Goal: Task Accomplishment & Management: Use online tool/utility

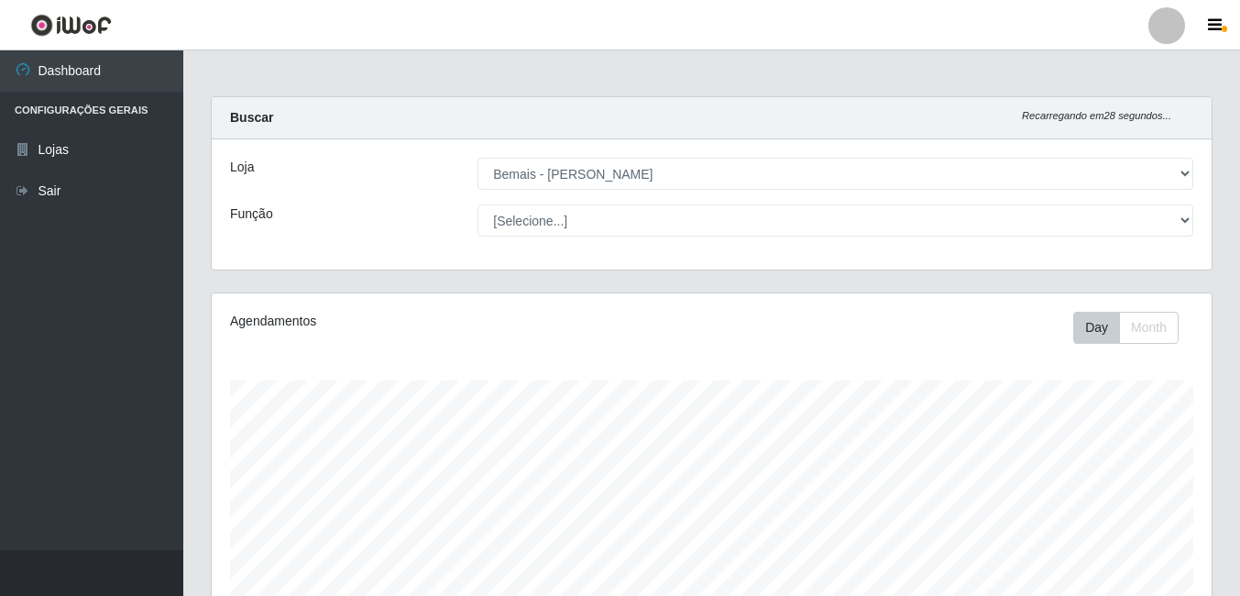
select select "230"
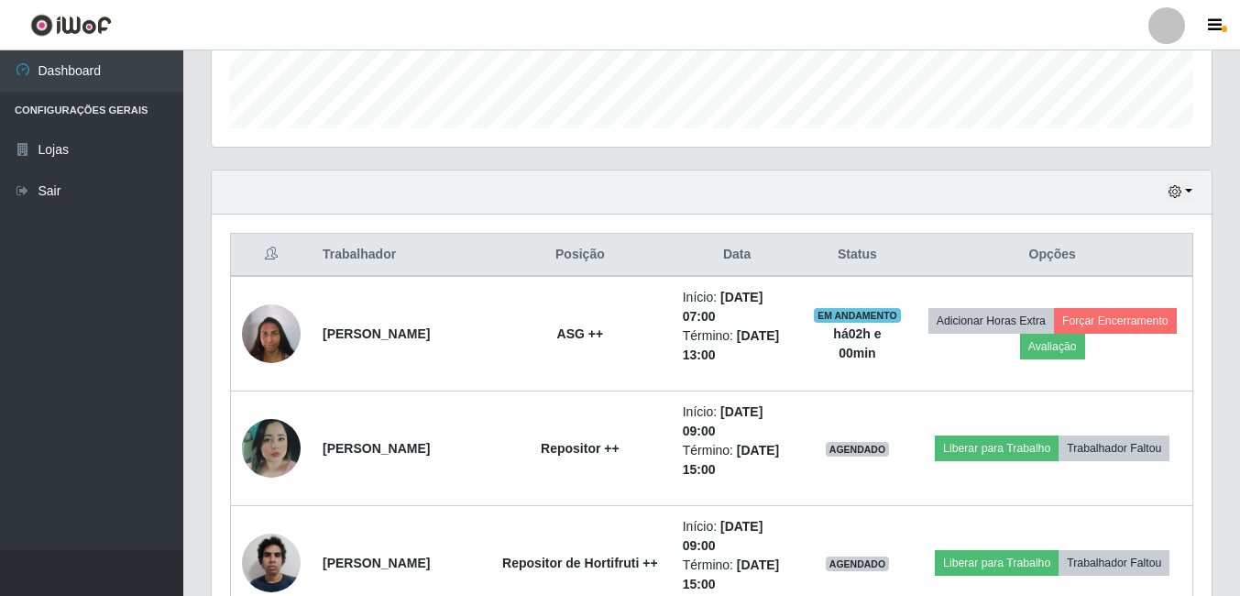
scroll to position [753, 0]
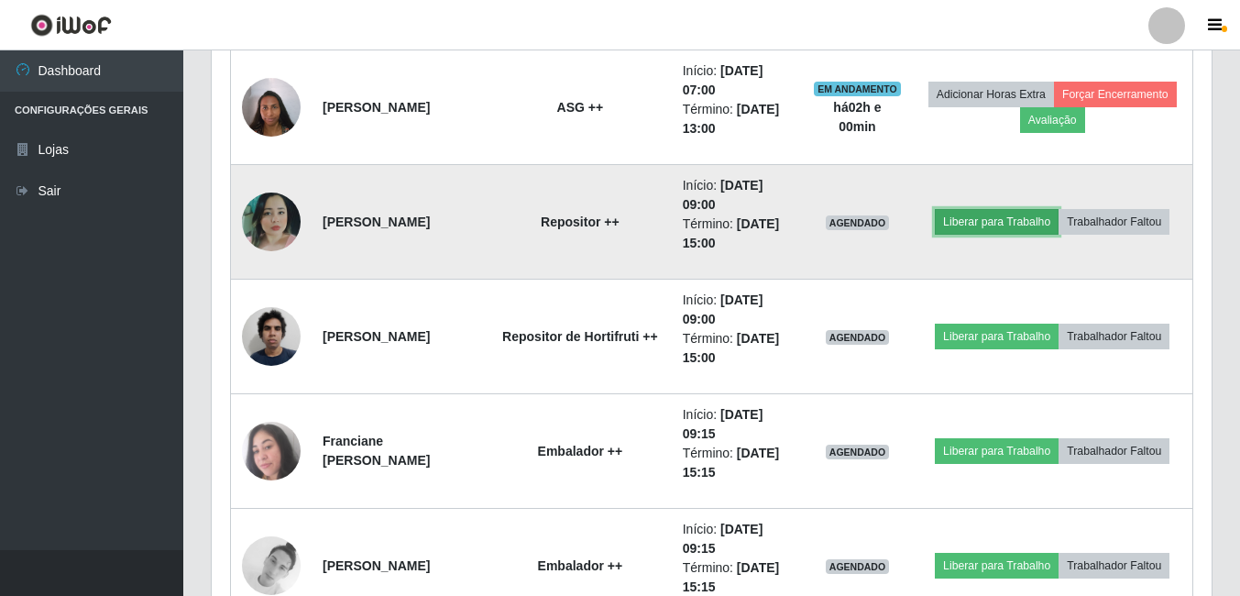
click at [1032, 210] on button "Liberar para Trabalho" at bounding box center [997, 222] width 124 height 26
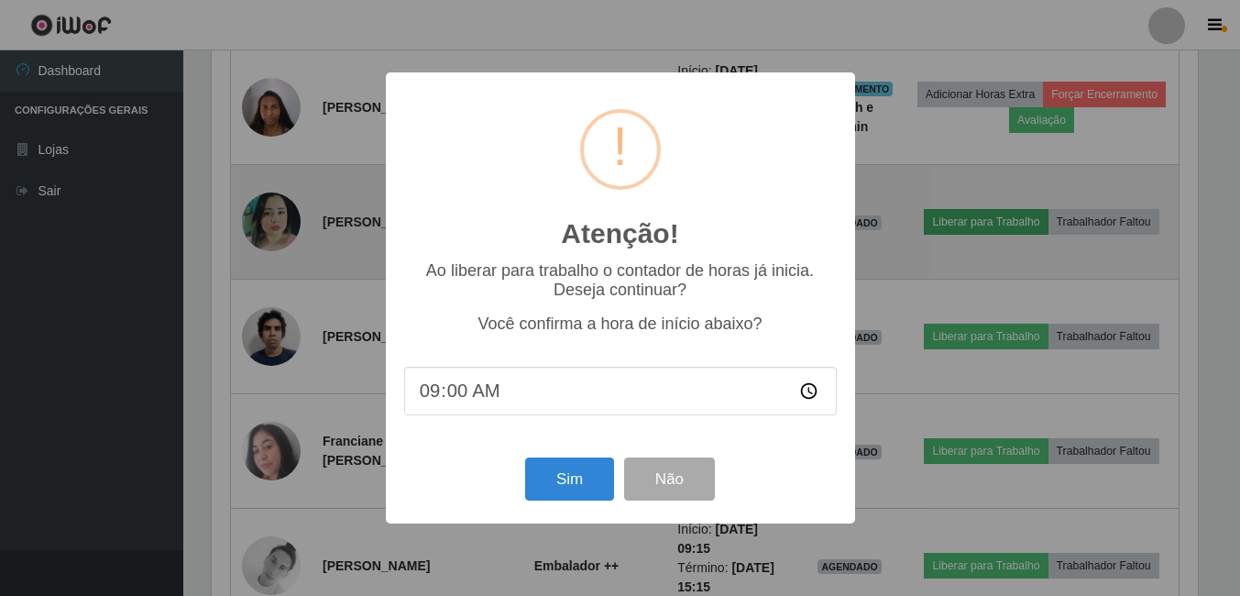
scroll to position [380, 991]
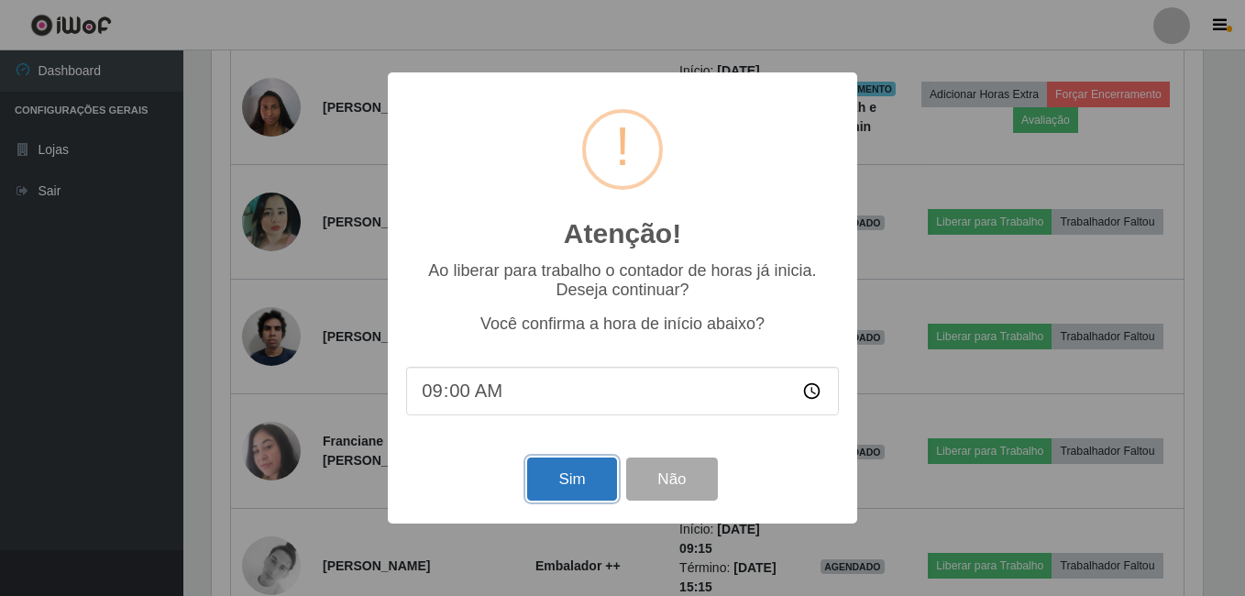
click at [552, 478] on button "Sim" at bounding box center [571, 478] width 89 height 43
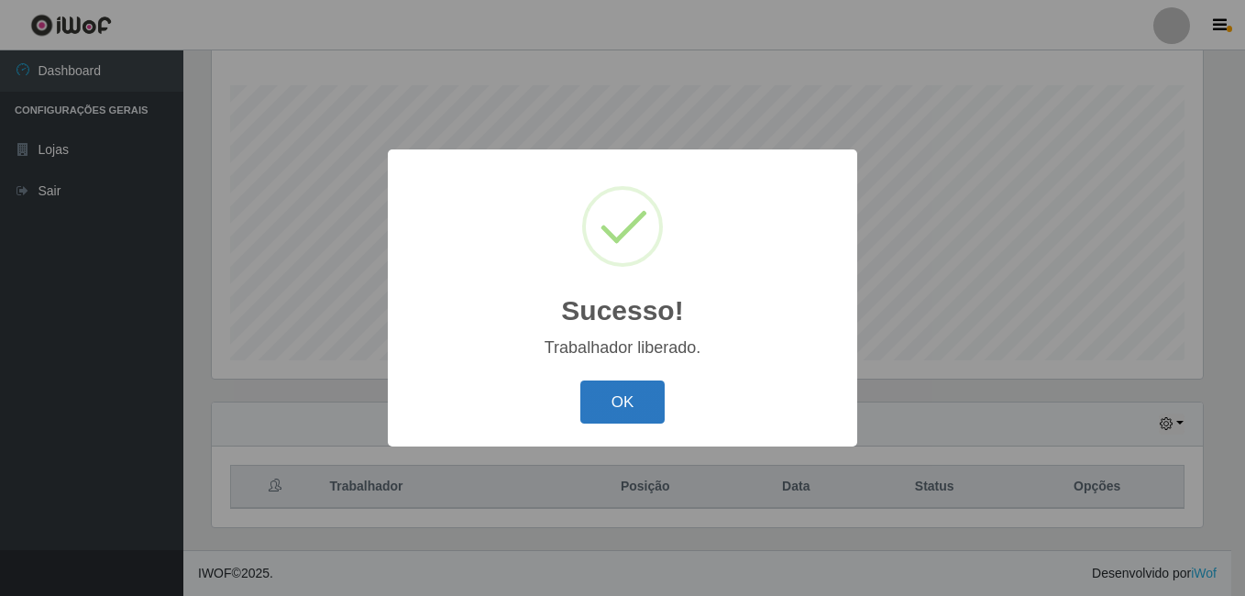
click at [594, 415] on button "OK" at bounding box center [622, 401] width 85 height 43
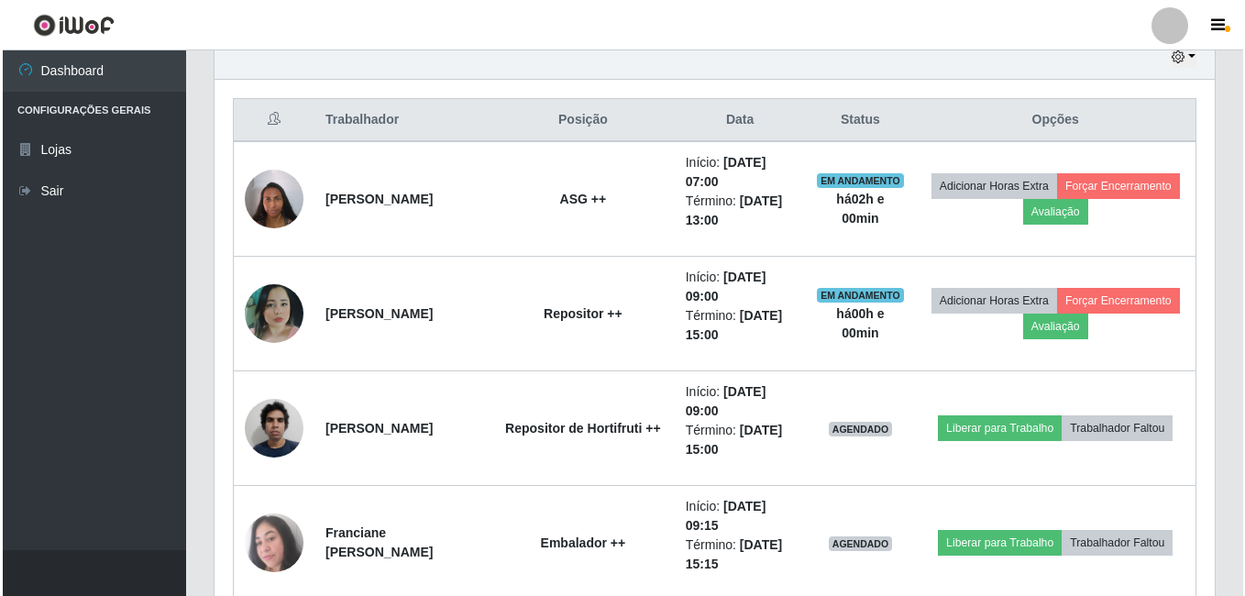
scroll to position [753, 0]
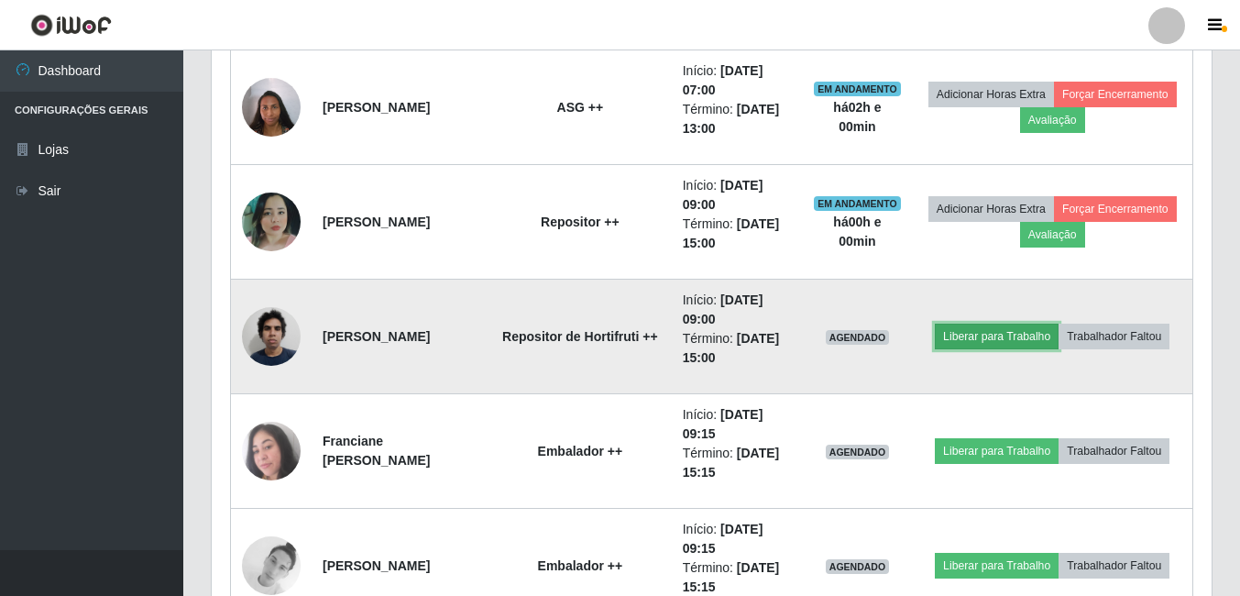
click at [1050, 324] on button "Liberar para Trabalho" at bounding box center [997, 337] width 124 height 26
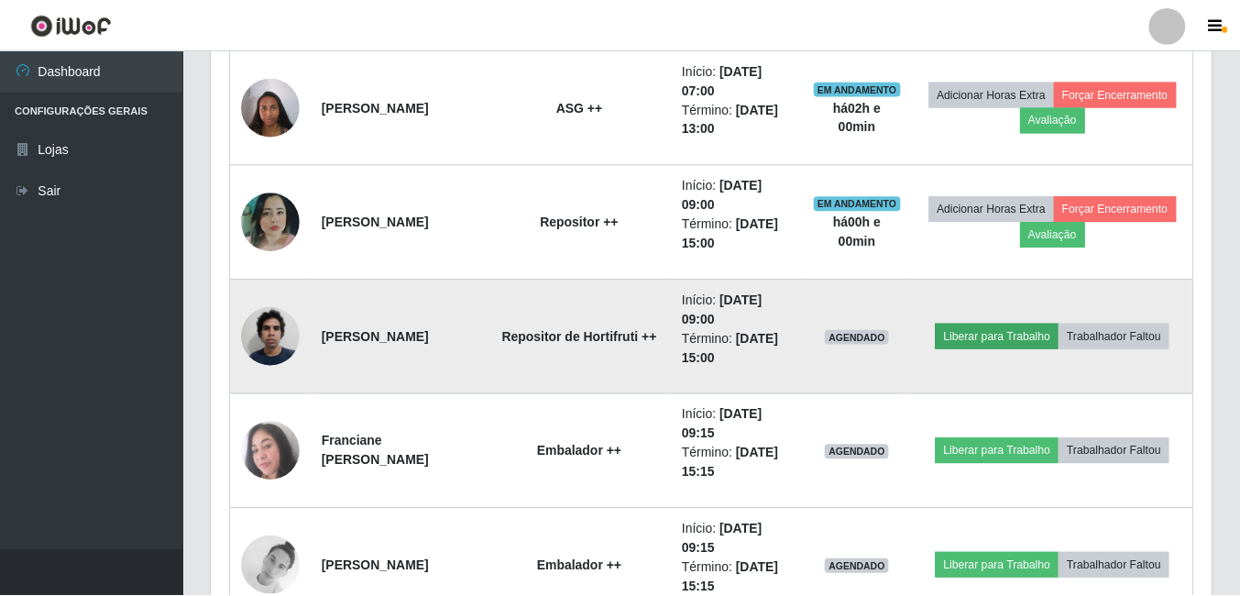
scroll to position [380, 991]
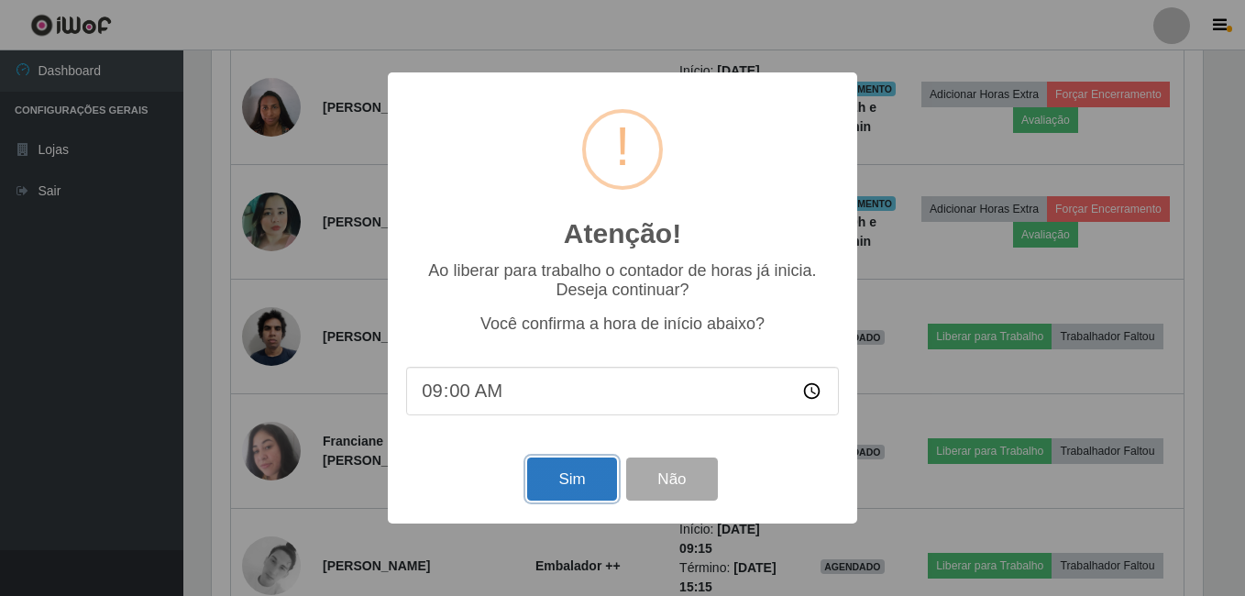
click at [588, 479] on button "Sim" at bounding box center [571, 478] width 89 height 43
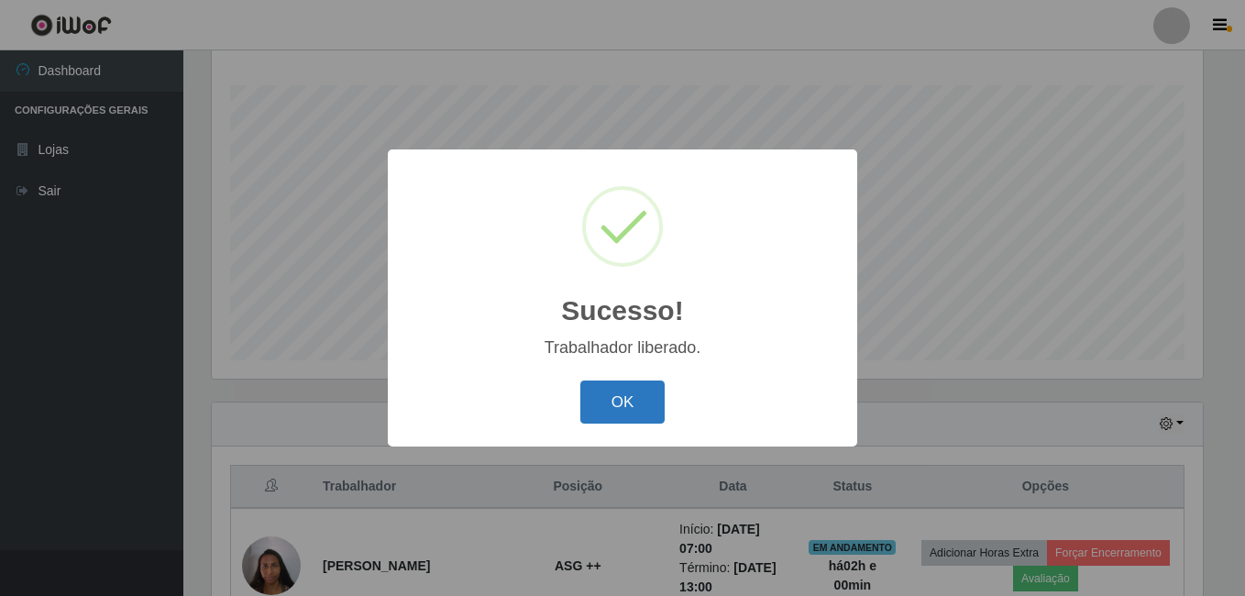
click at [614, 402] on button "OK" at bounding box center [622, 401] width 85 height 43
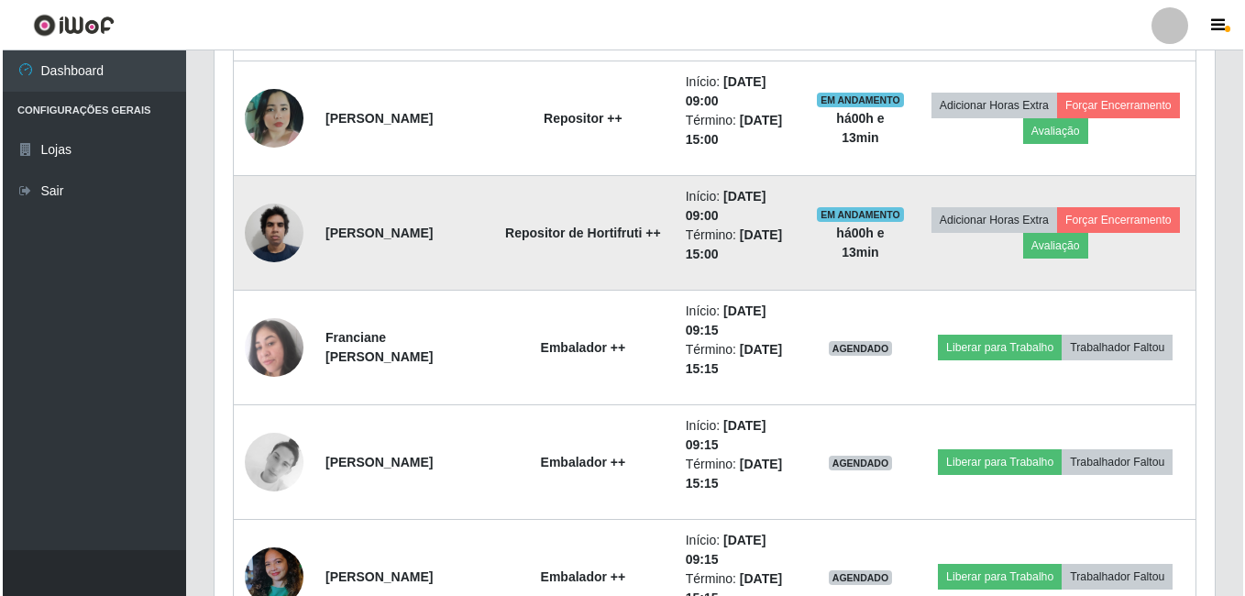
scroll to position [937, 0]
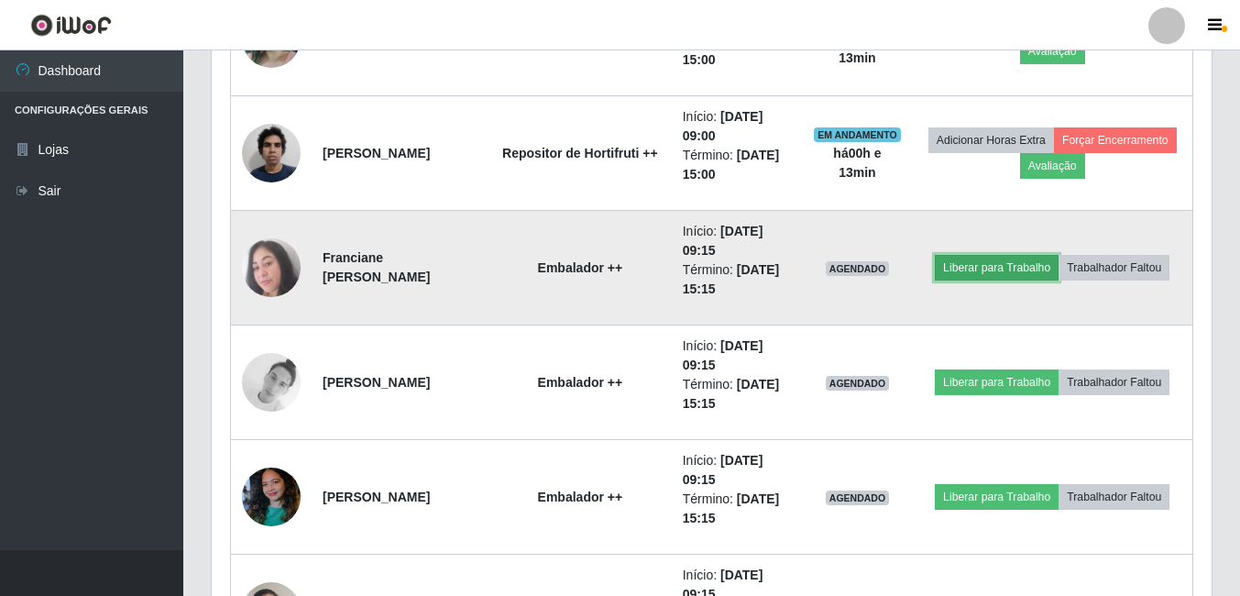
click at [1055, 255] on button "Liberar para Trabalho" at bounding box center [997, 268] width 124 height 26
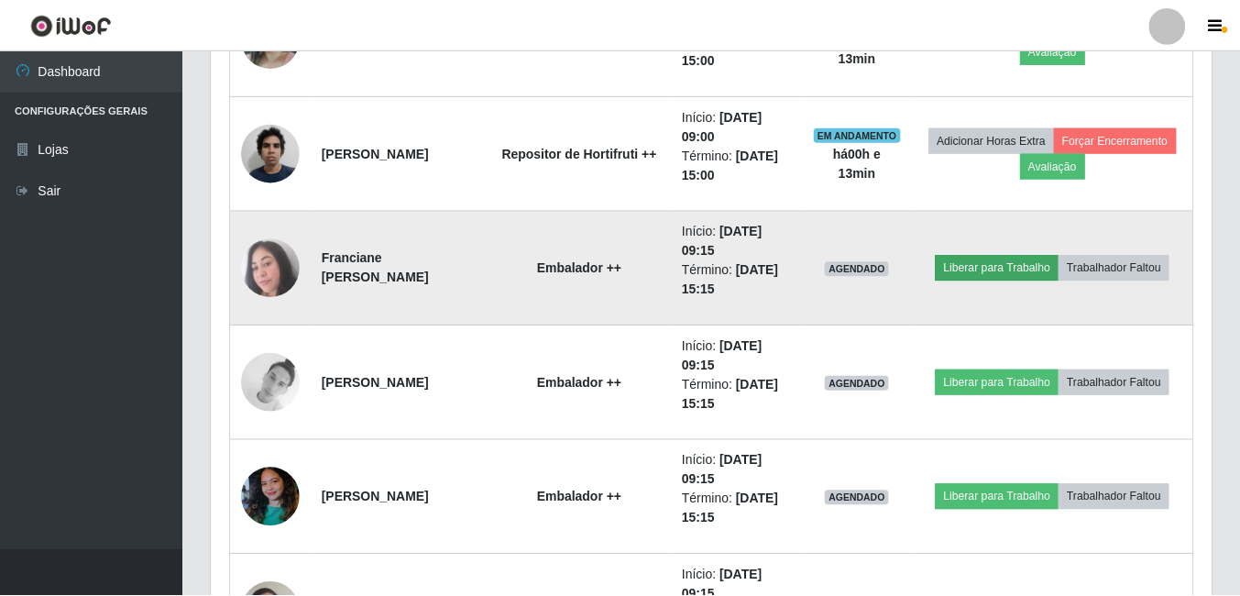
scroll to position [380, 991]
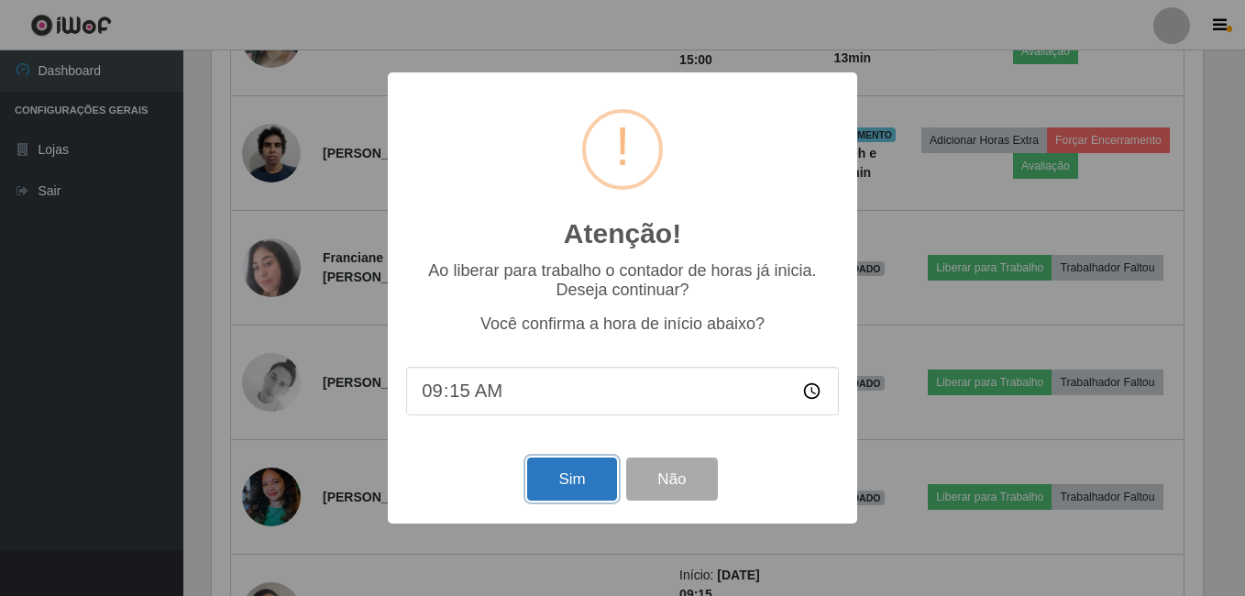
click at [559, 489] on button "Sim" at bounding box center [571, 478] width 89 height 43
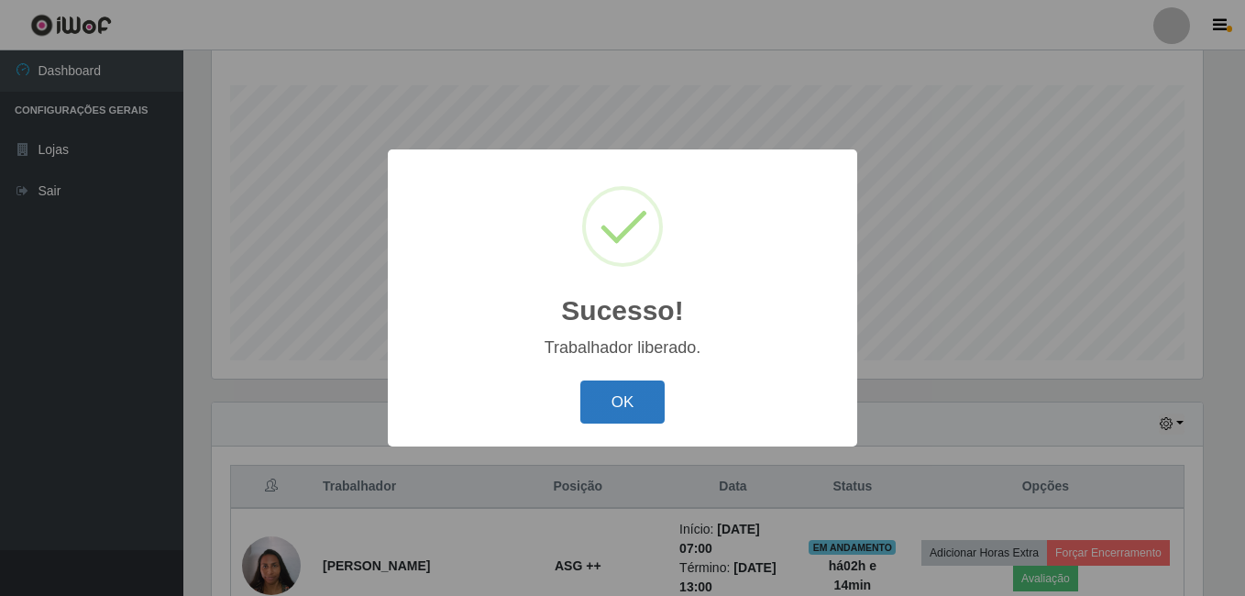
click at [616, 406] on button "OK" at bounding box center [622, 401] width 85 height 43
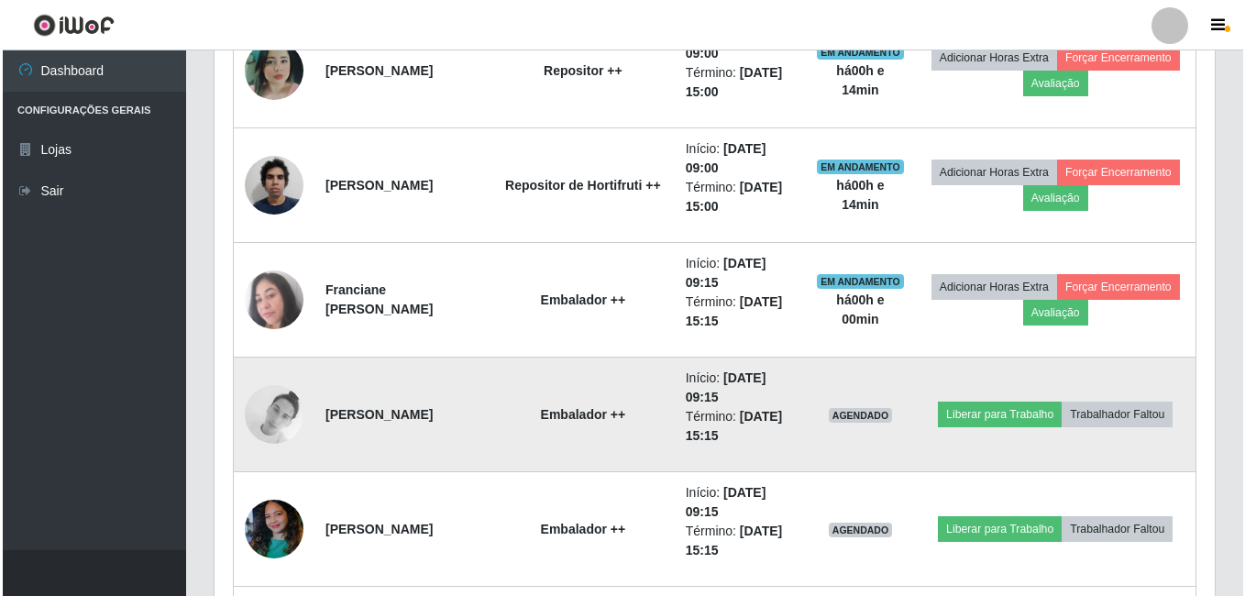
scroll to position [937, 0]
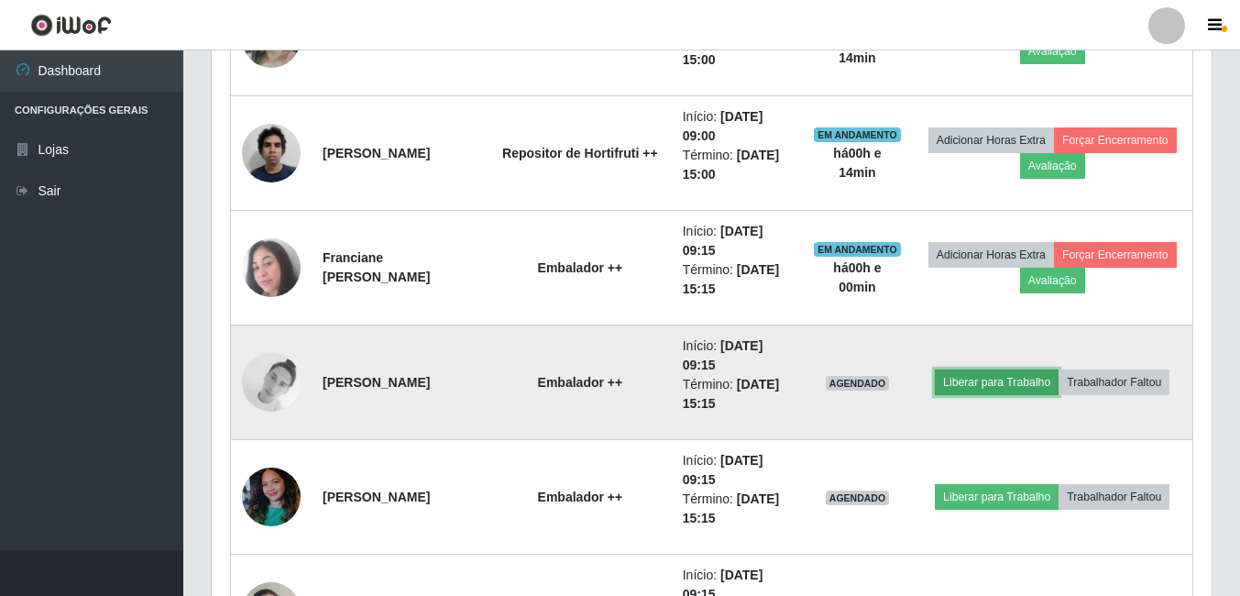
click at [1057, 369] on button "Liberar para Trabalho" at bounding box center [997, 382] width 124 height 26
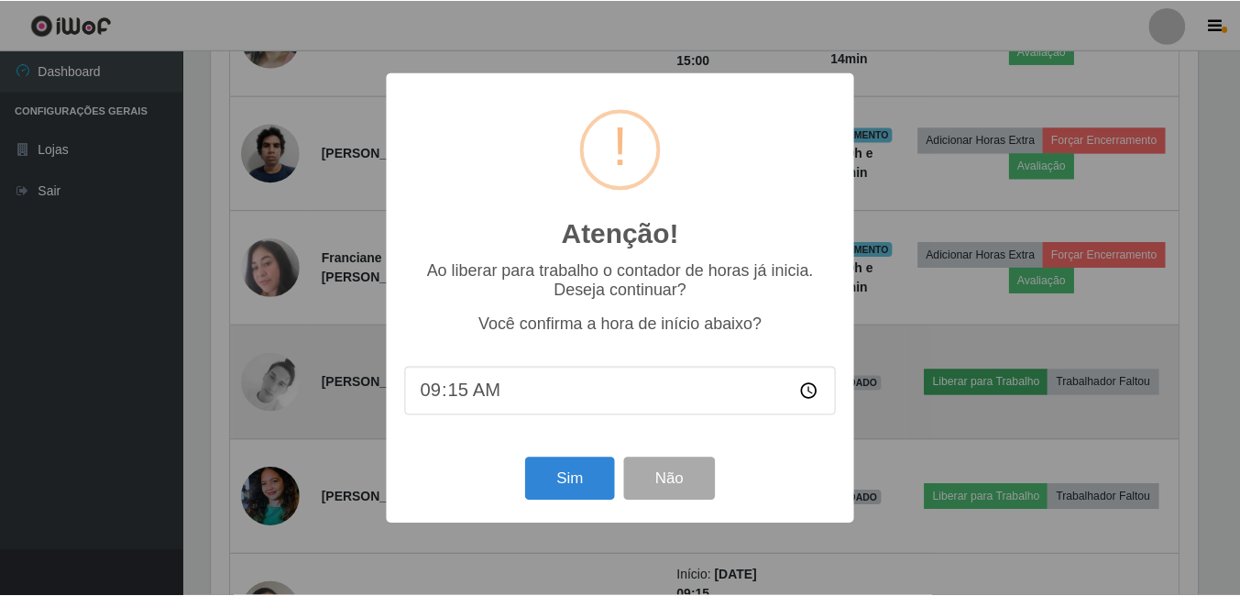
scroll to position [380, 991]
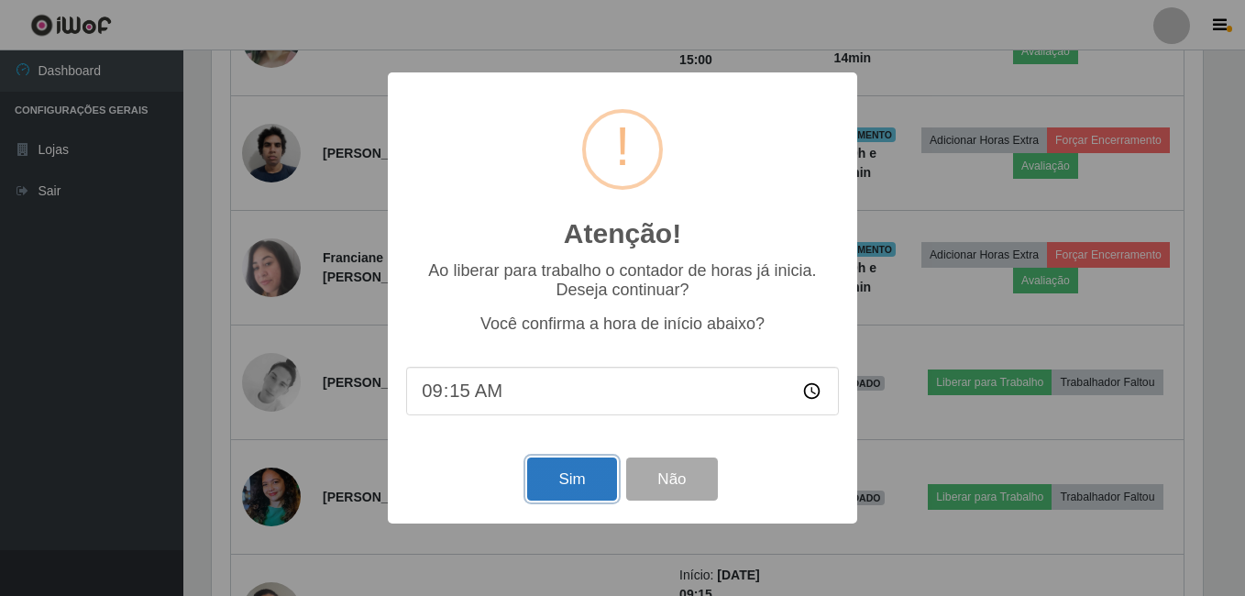
click at [544, 478] on button "Sim" at bounding box center [571, 478] width 89 height 43
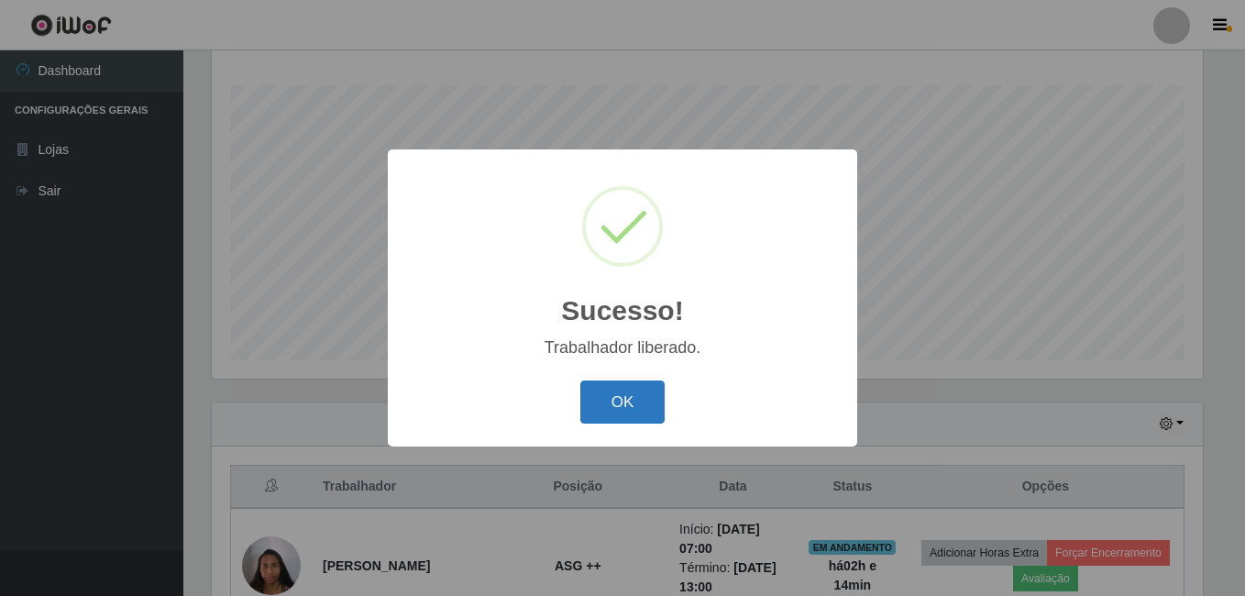
click at [605, 408] on button "OK" at bounding box center [622, 401] width 85 height 43
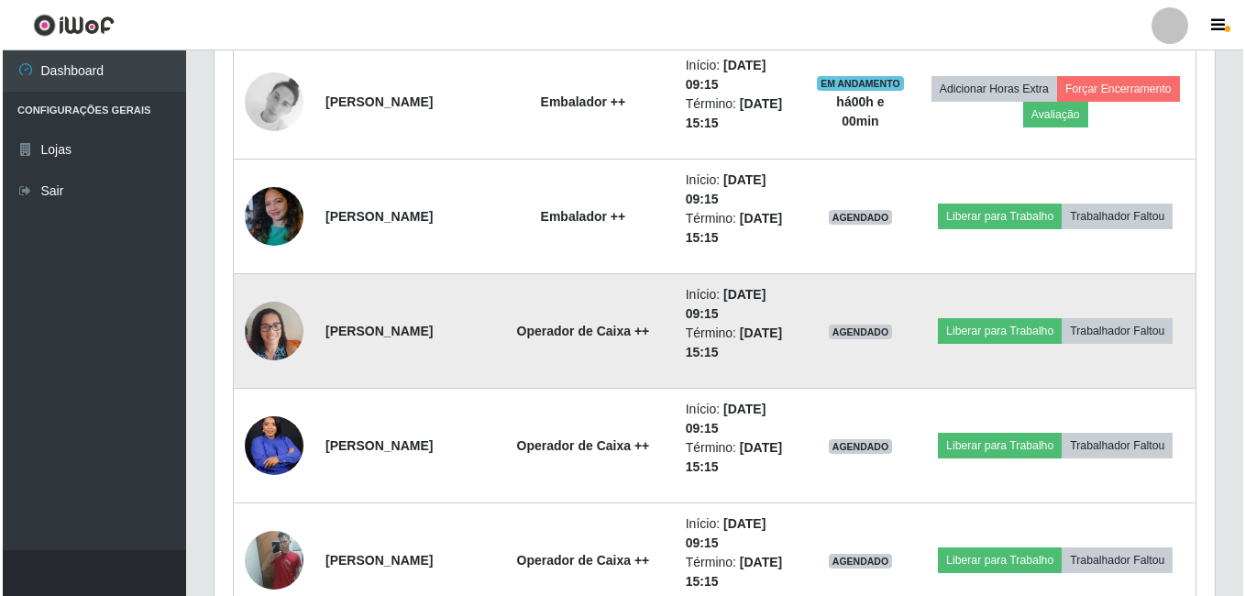
scroll to position [1303, 0]
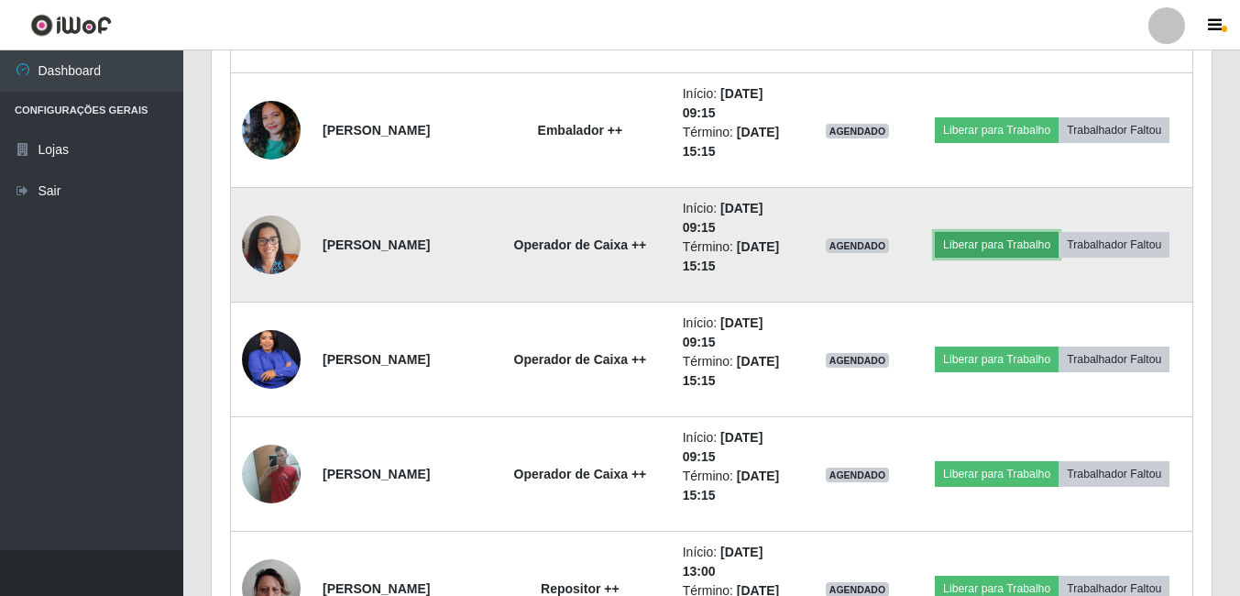
click at [1050, 232] on button "Liberar para Trabalho" at bounding box center [997, 245] width 124 height 26
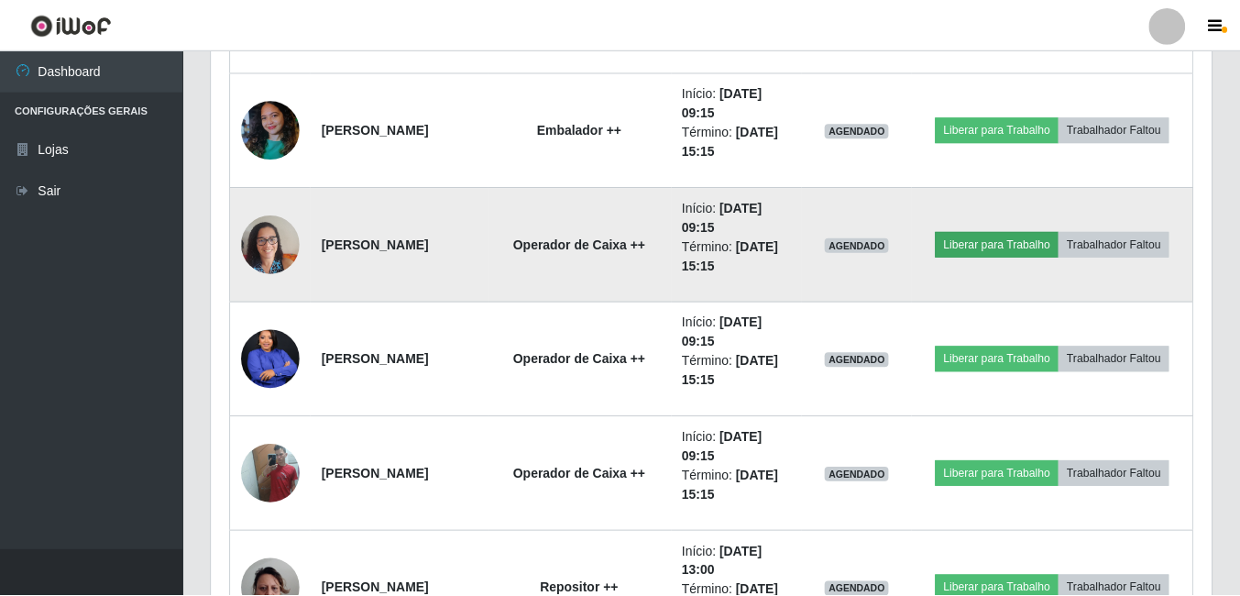
scroll to position [380, 991]
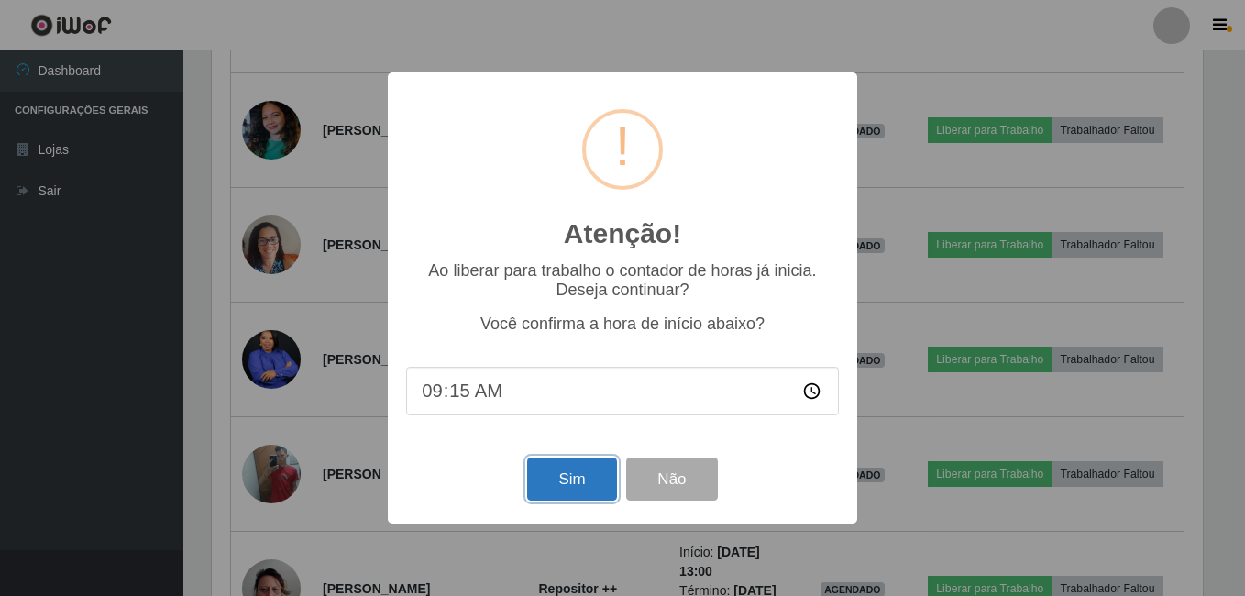
click at [584, 490] on button "Sim" at bounding box center [571, 478] width 89 height 43
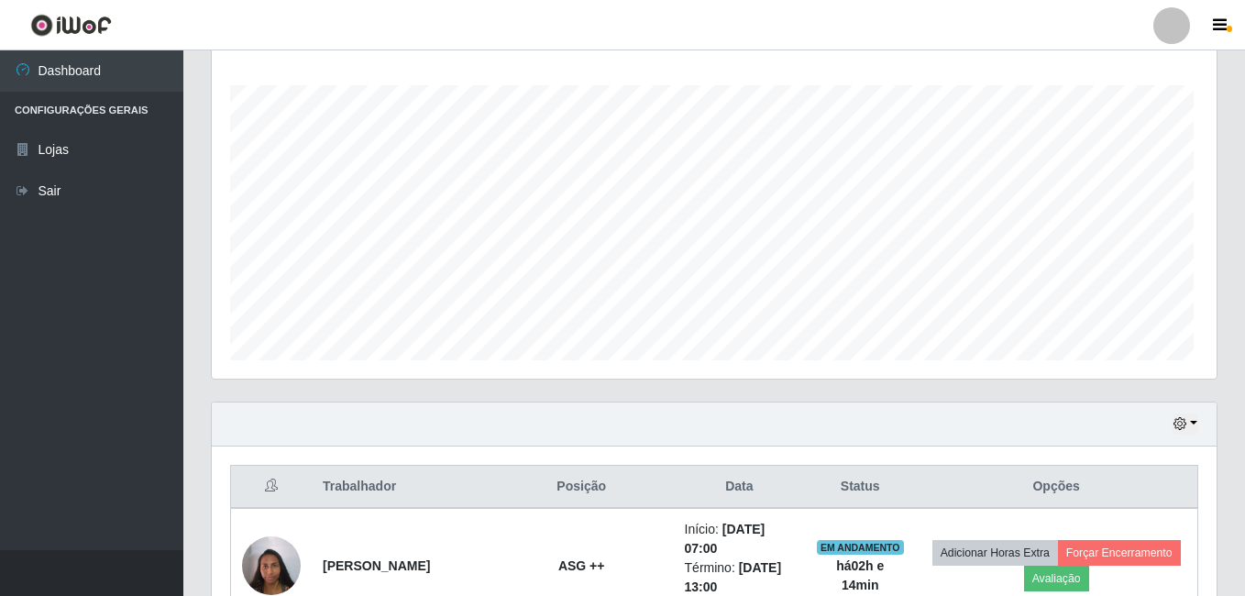
scroll to position [0, 0]
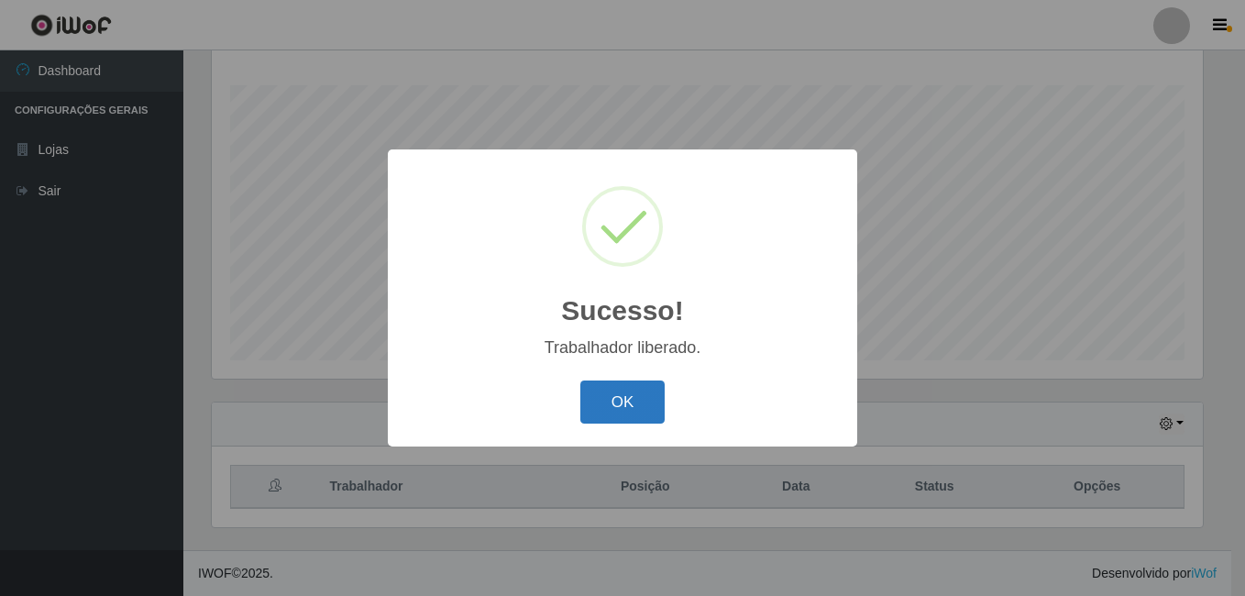
click at [600, 404] on button "OK" at bounding box center [622, 401] width 85 height 43
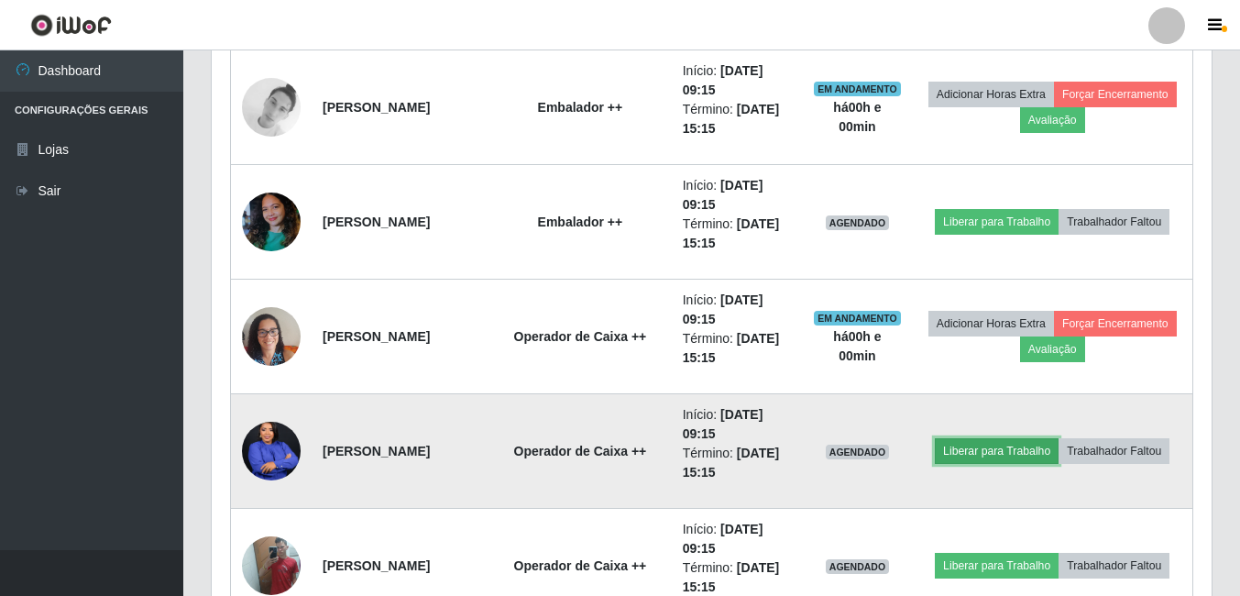
click at [1018, 443] on button "Liberar para Trabalho" at bounding box center [997, 451] width 124 height 26
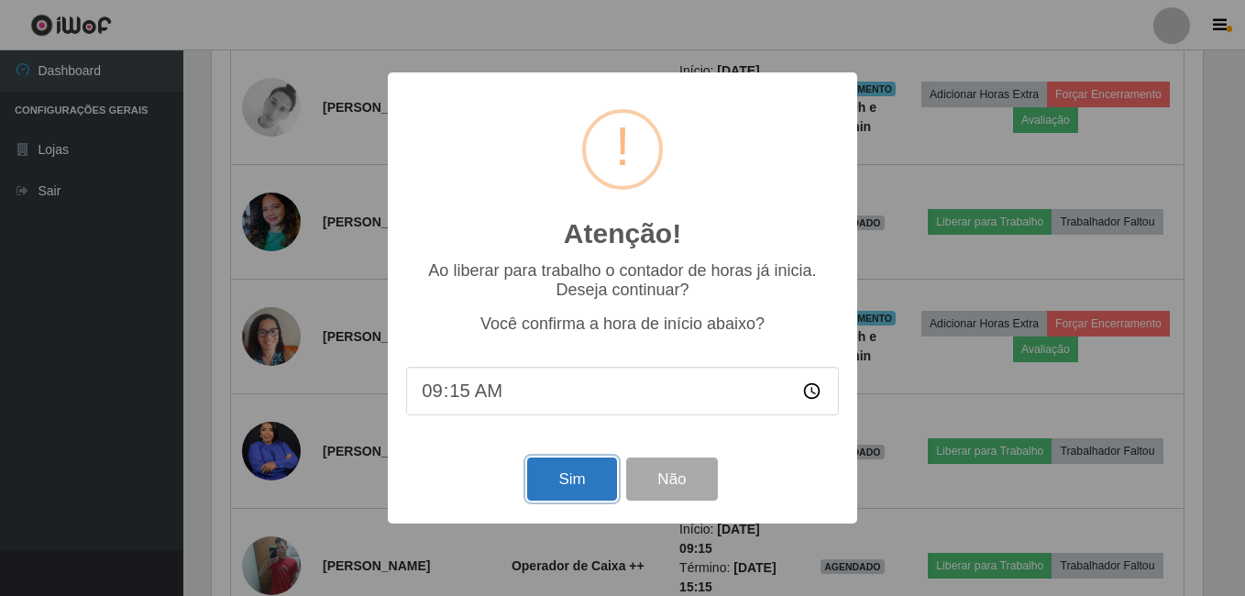
click at [571, 476] on button "Sim" at bounding box center [571, 478] width 89 height 43
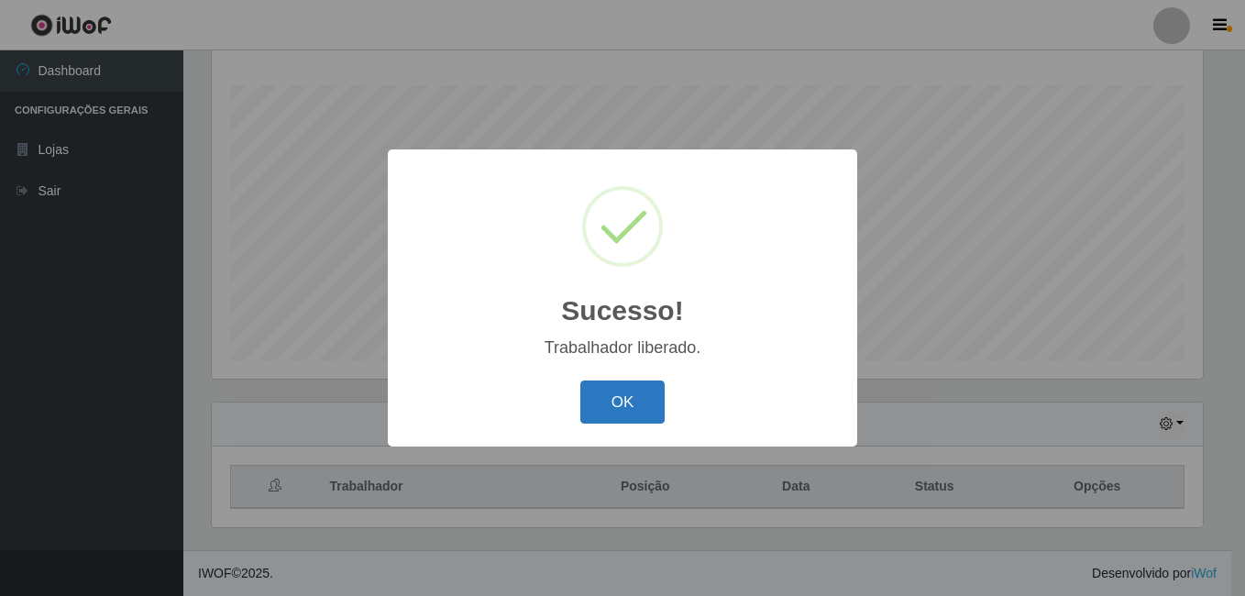
click at [621, 390] on button "OK" at bounding box center [622, 401] width 85 height 43
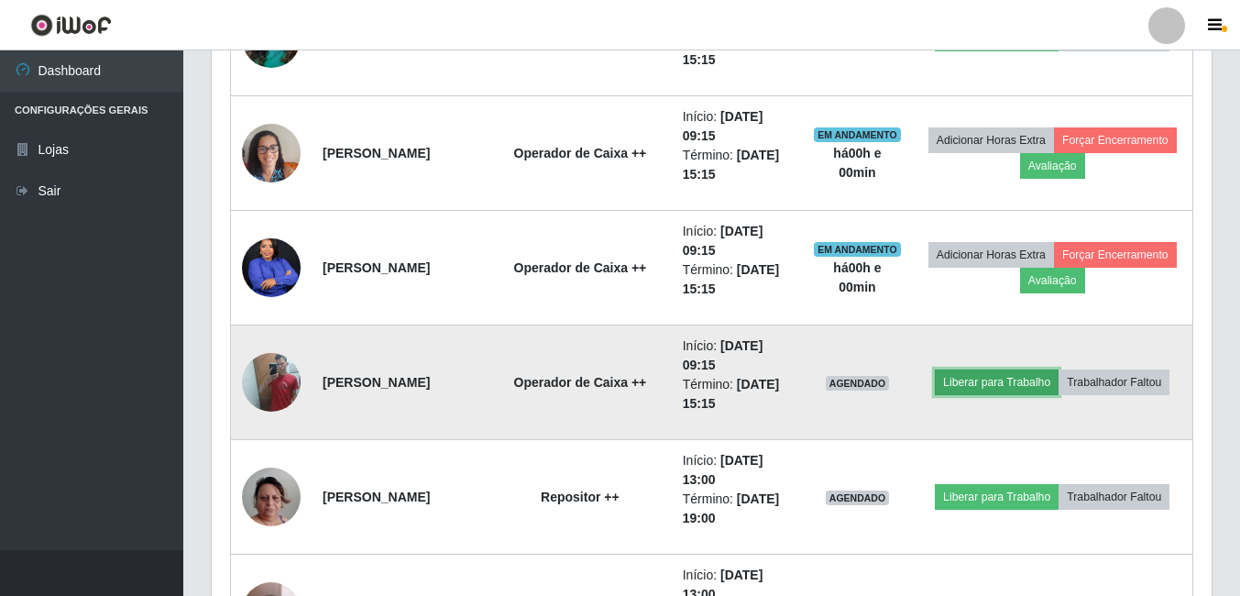
click at [1031, 369] on button "Liberar para Trabalho" at bounding box center [997, 382] width 124 height 26
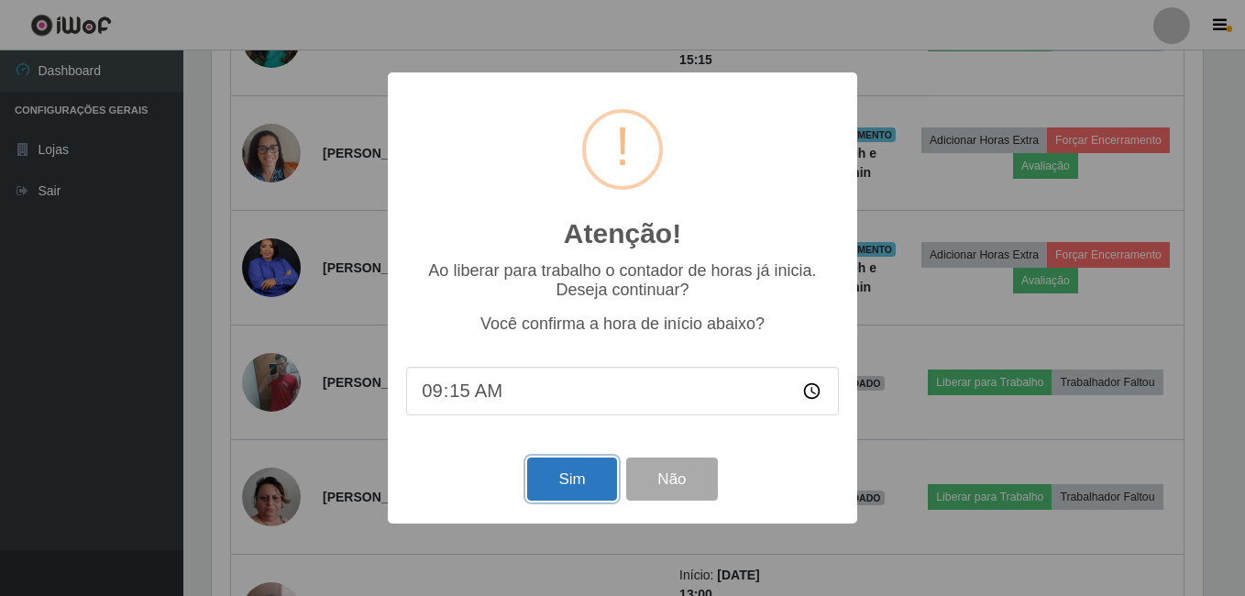
click at [570, 470] on button "Sim" at bounding box center [571, 478] width 89 height 43
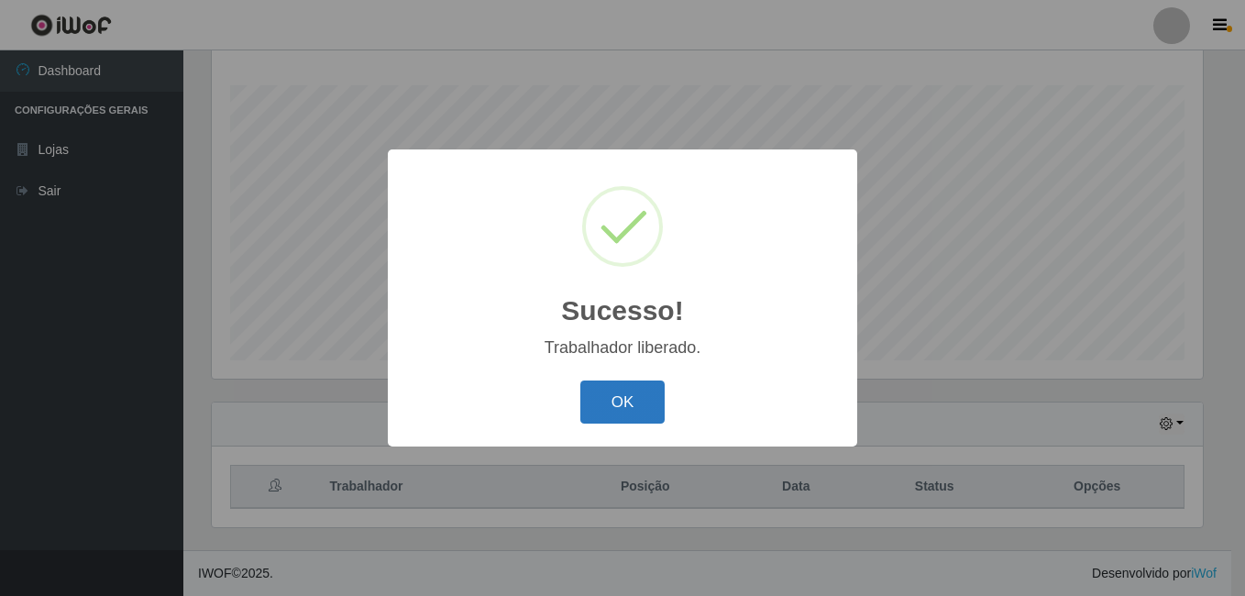
click at [606, 396] on button "OK" at bounding box center [622, 401] width 85 height 43
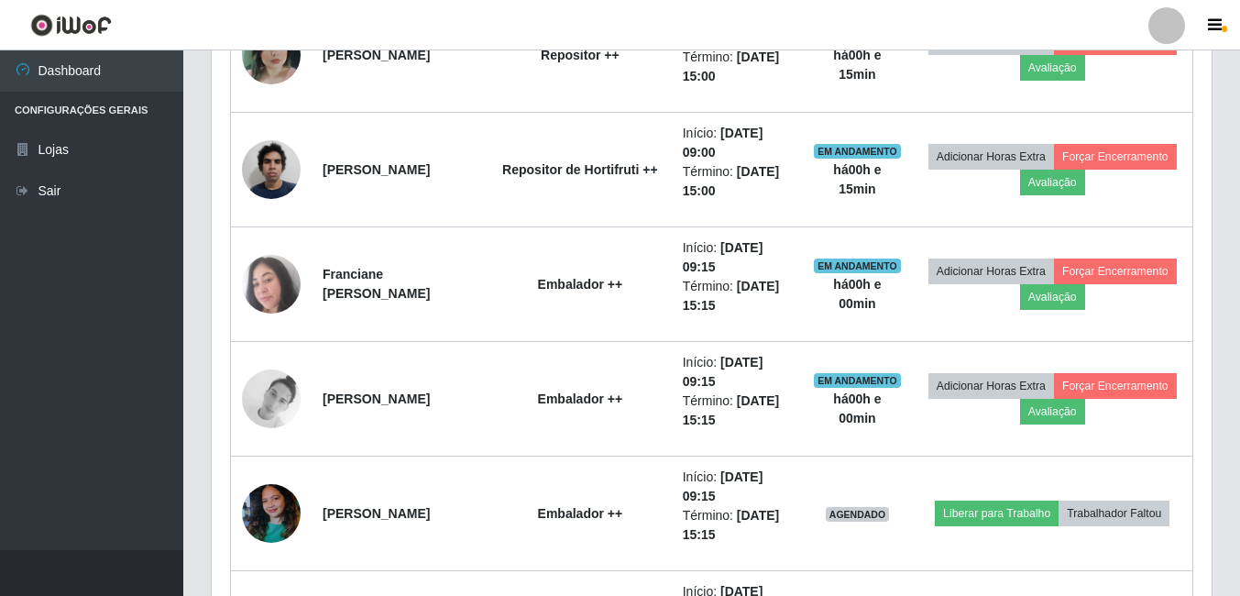
scroll to position [1212, 0]
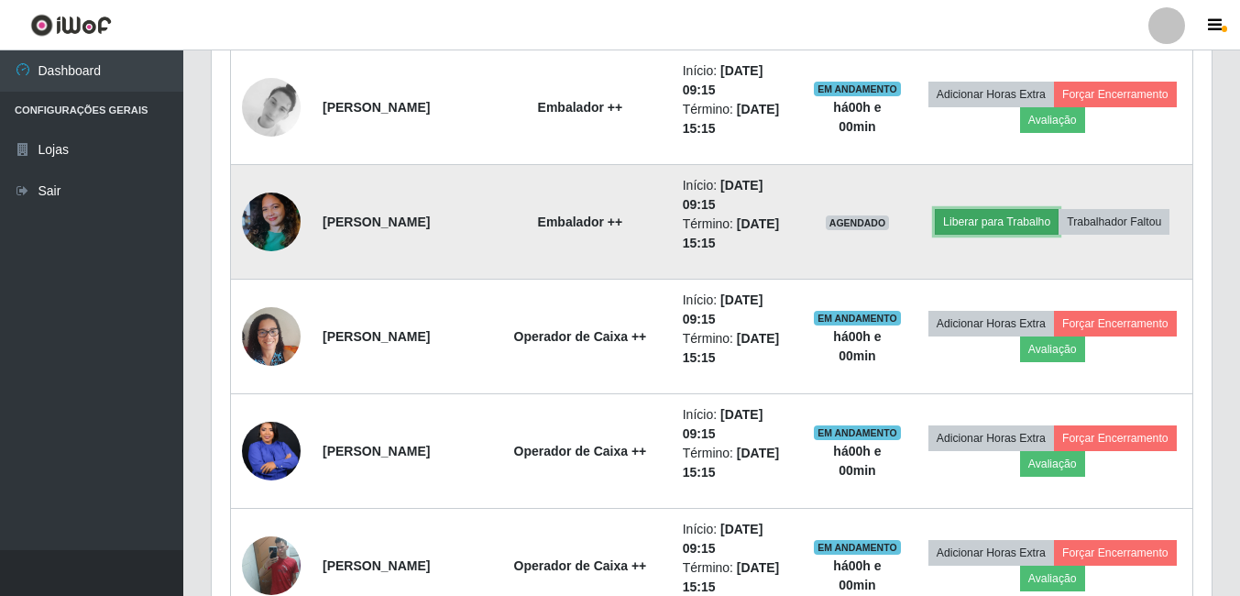
click at [1028, 209] on button "Liberar para Trabalho" at bounding box center [997, 222] width 124 height 26
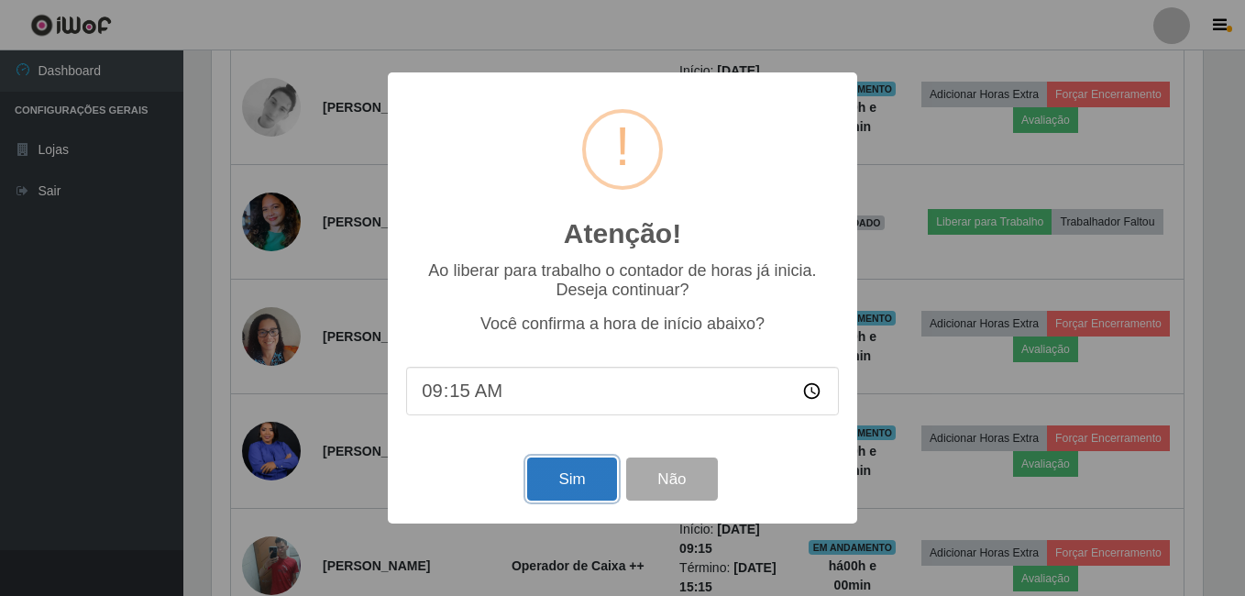
click at [557, 489] on button "Sim" at bounding box center [571, 478] width 89 height 43
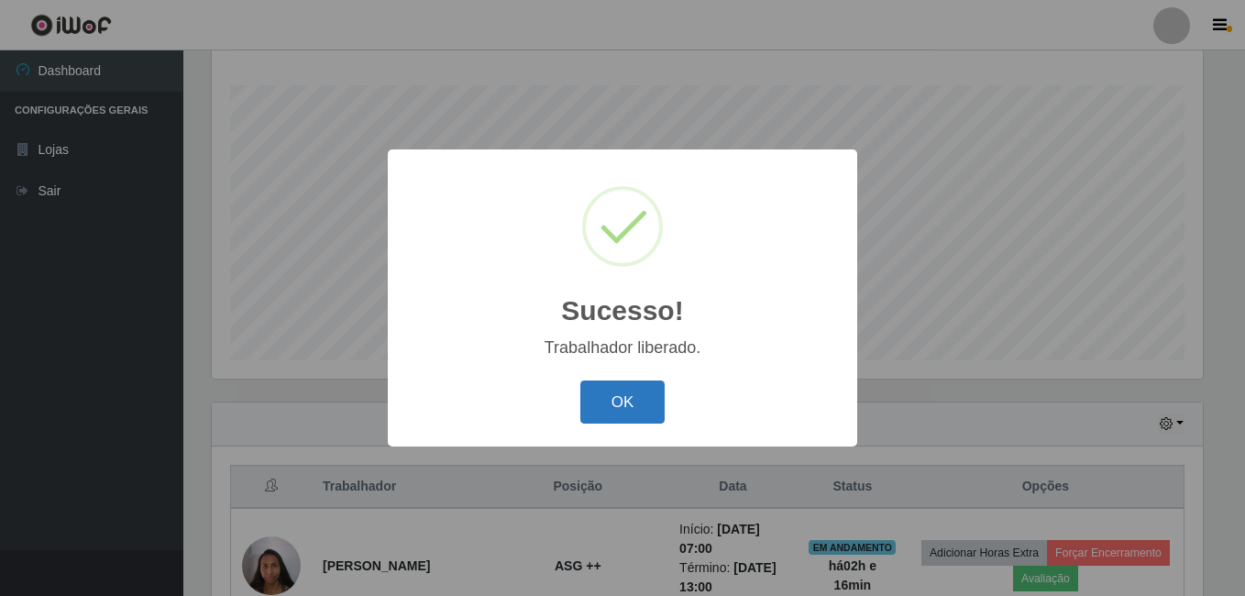
click at [614, 412] on button "OK" at bounding box center [622, 401] width 85 height 43
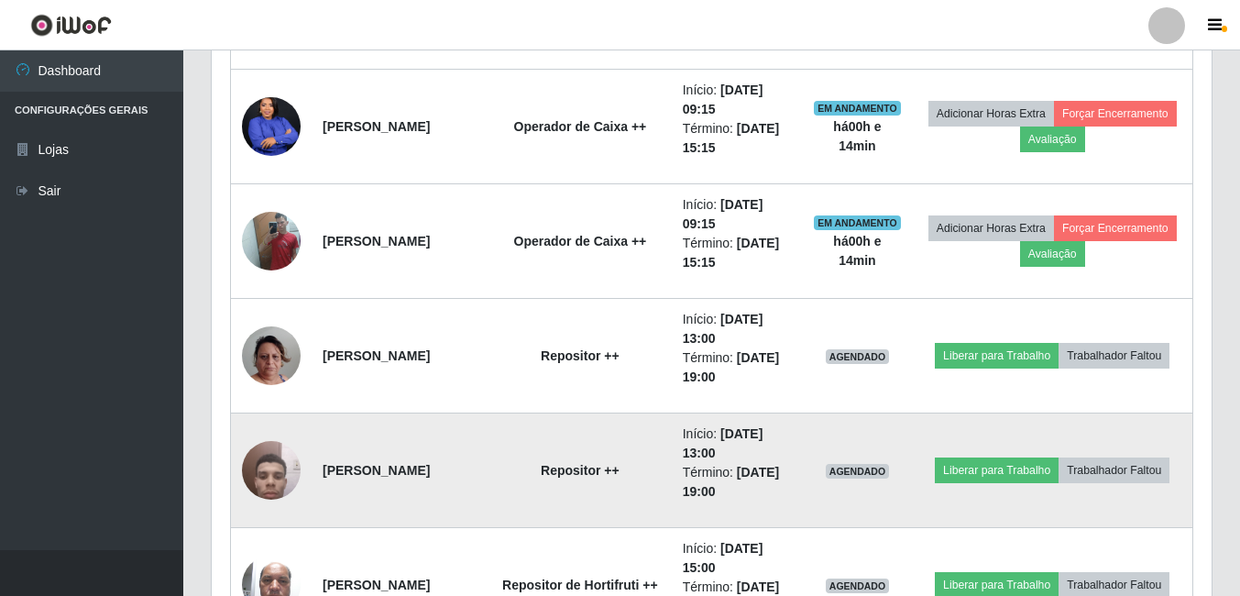
scroll to position [1395, 0]
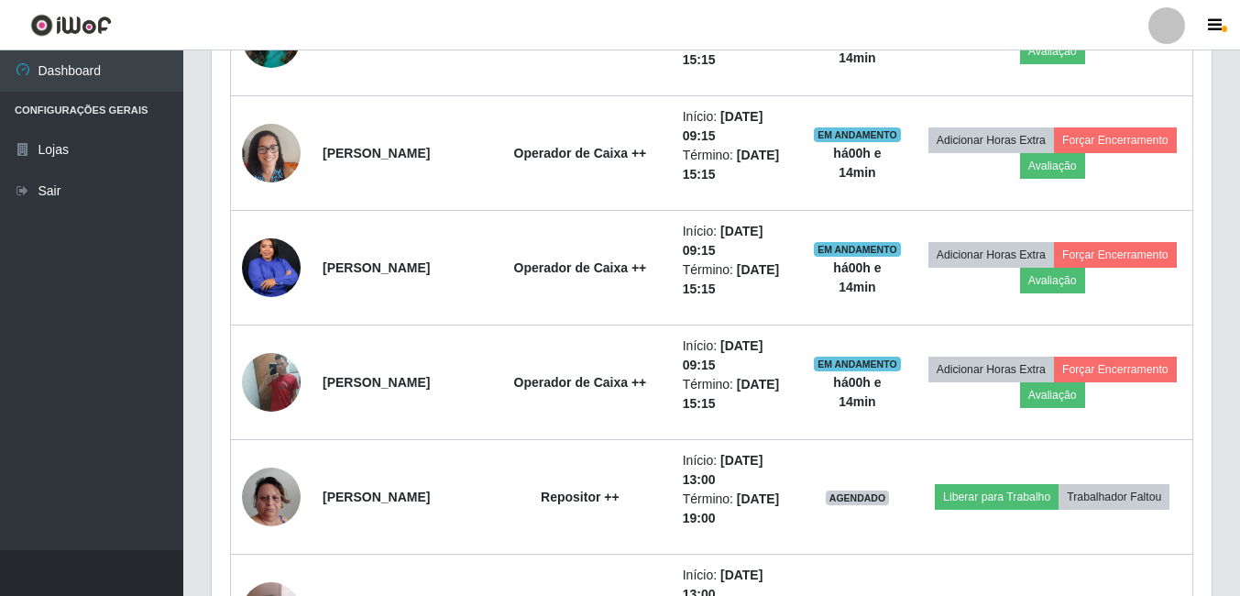
click at [1234, 342] on div "Carregando... Buscar Recarregando em 3 segundos... [PERSON_NAME] [Selecione...]…" at bounding box center [711, 450] width 1057 height 3499
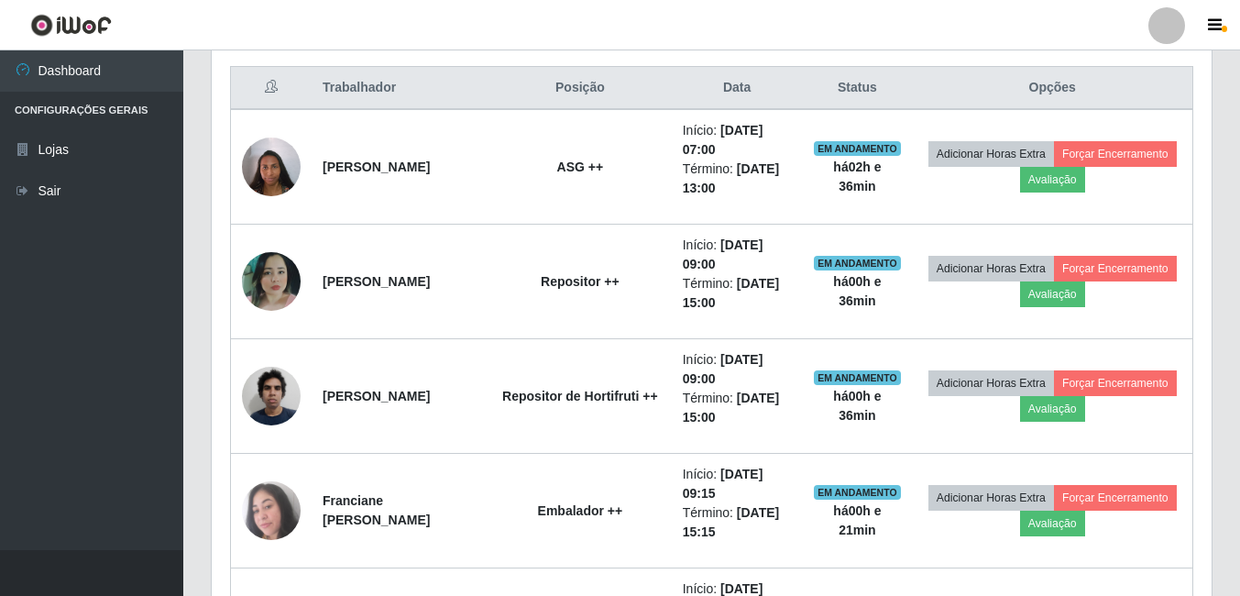
scroll to position [662, 0]
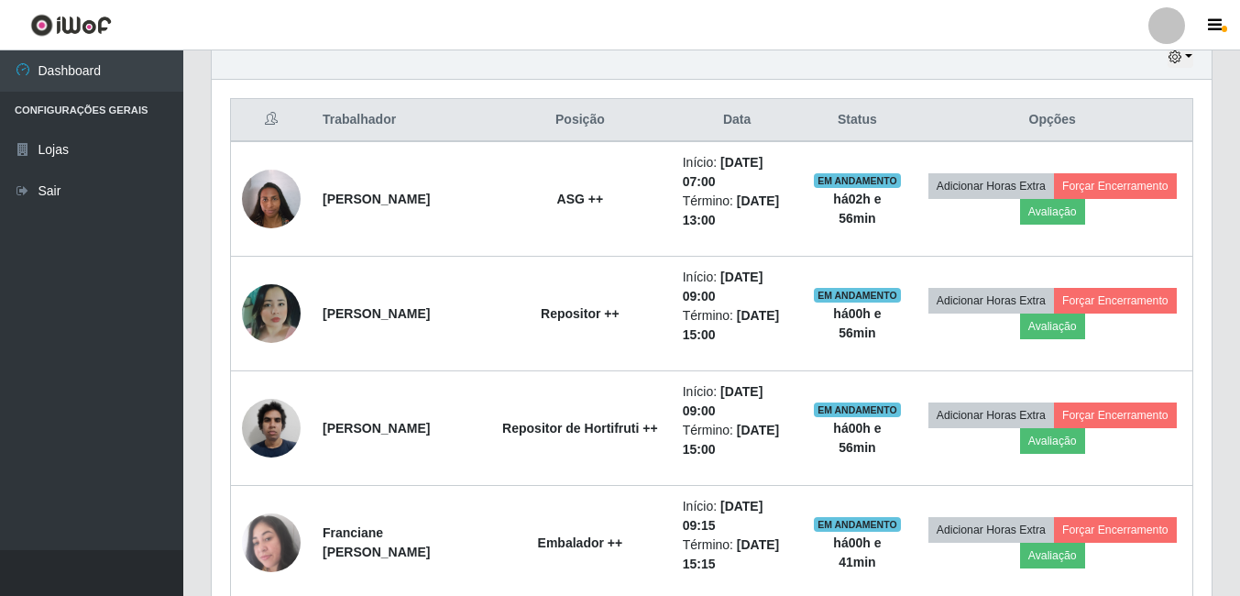
click at [400, 74] on div "Hoje 1 dia 3 dias 1 Semana Não encerrados" at bounding box center [712, 58] width 1000 height 44
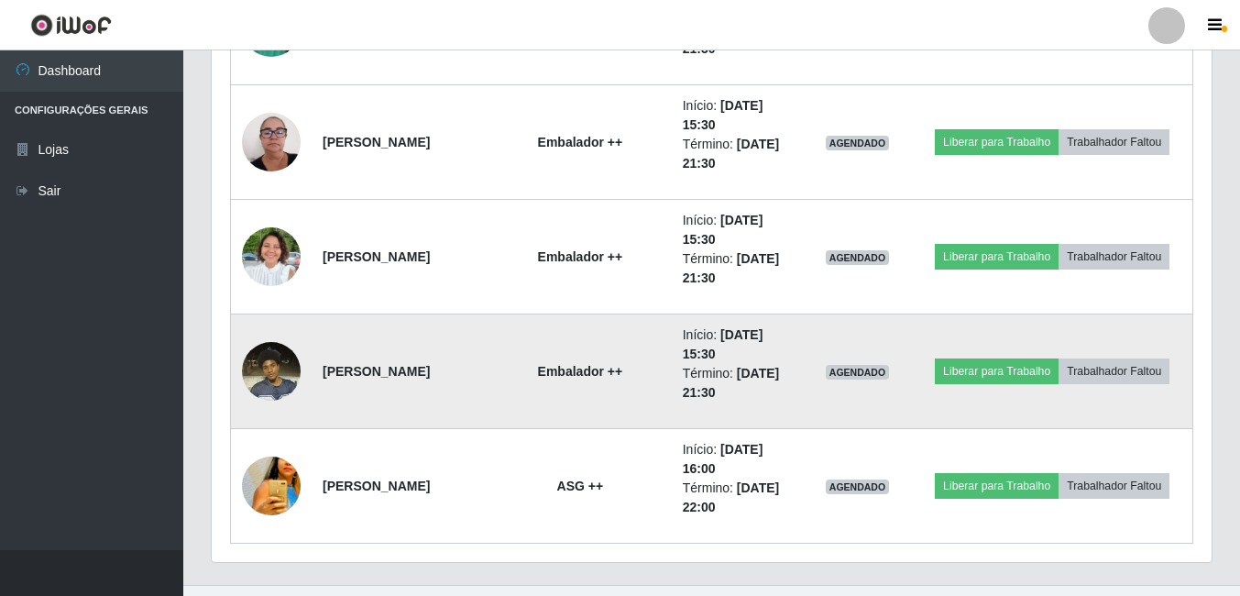
scroll to position [3045, 0]
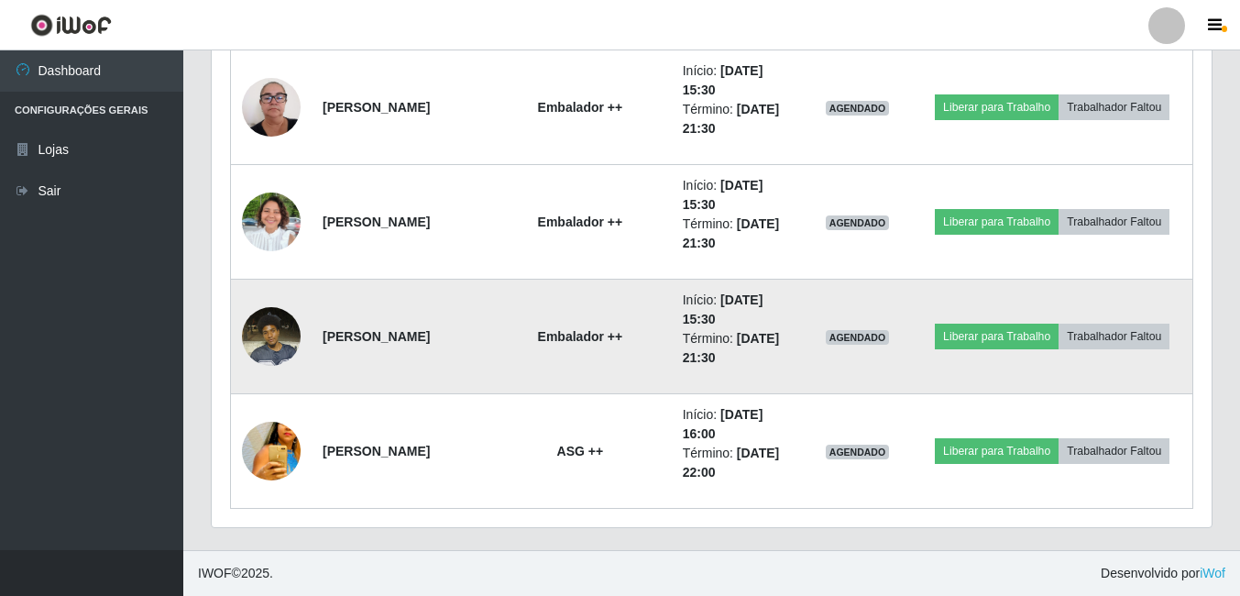
click at [269, 323] on img at bounding box center [271, 336] width 59 height 78
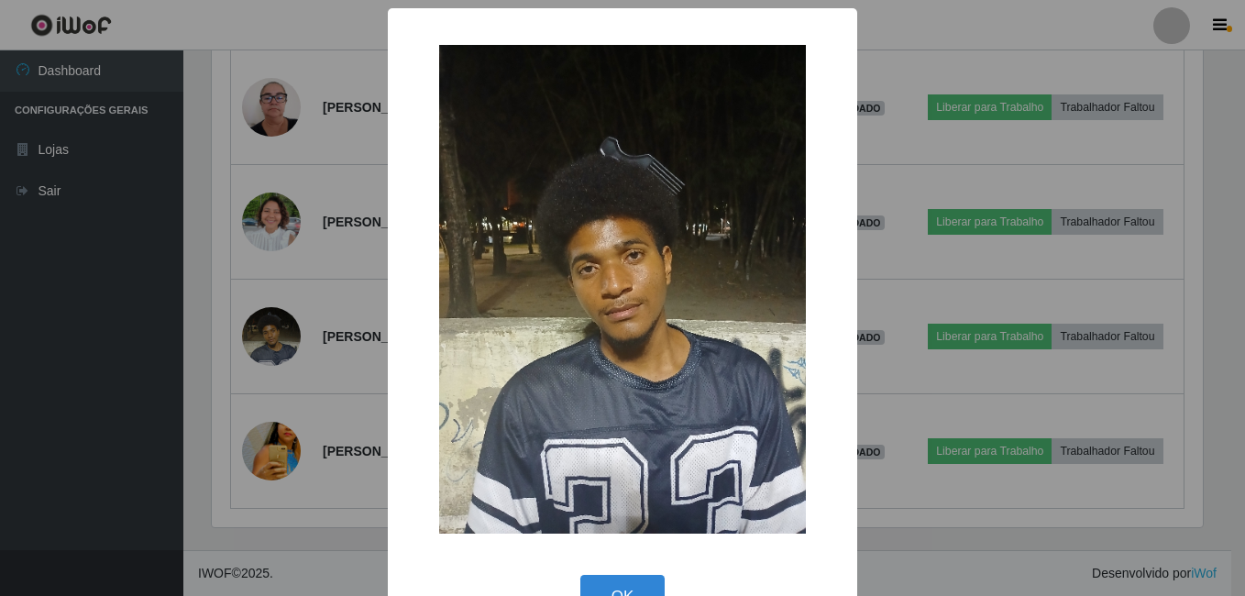
click at [215, 365] on div "× OK Cancel" at bounding box center [622, 298] width 1245 height 596
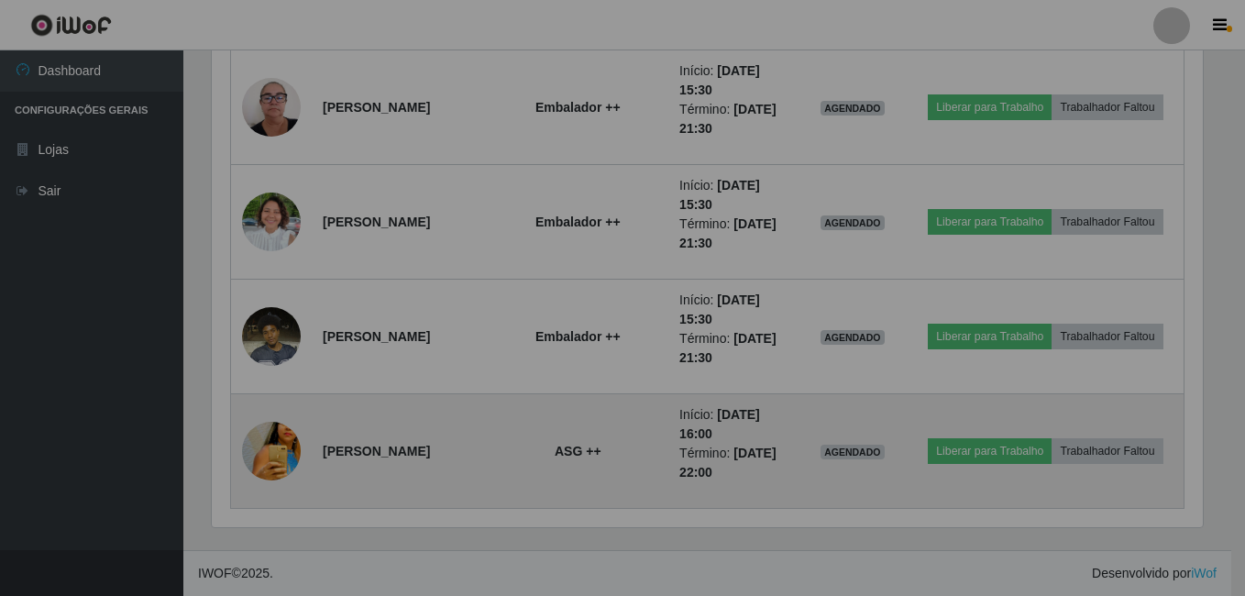
scroll to position [380, 1000]
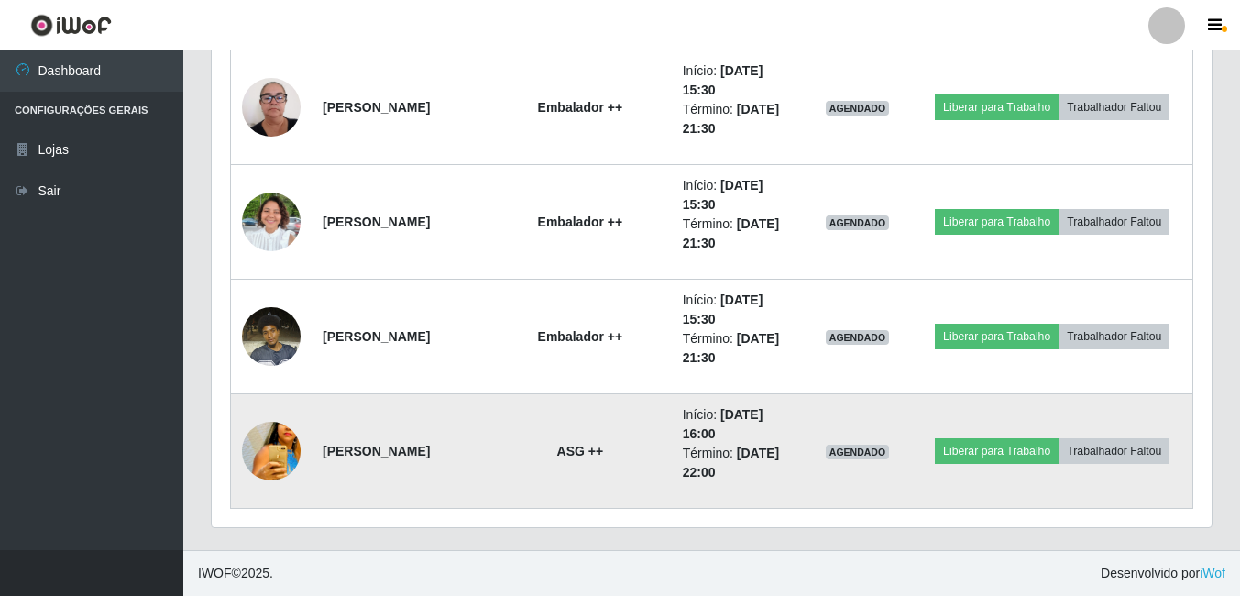
click at [278, 447] on img at bounding box center [271, 451] width 59 height 86
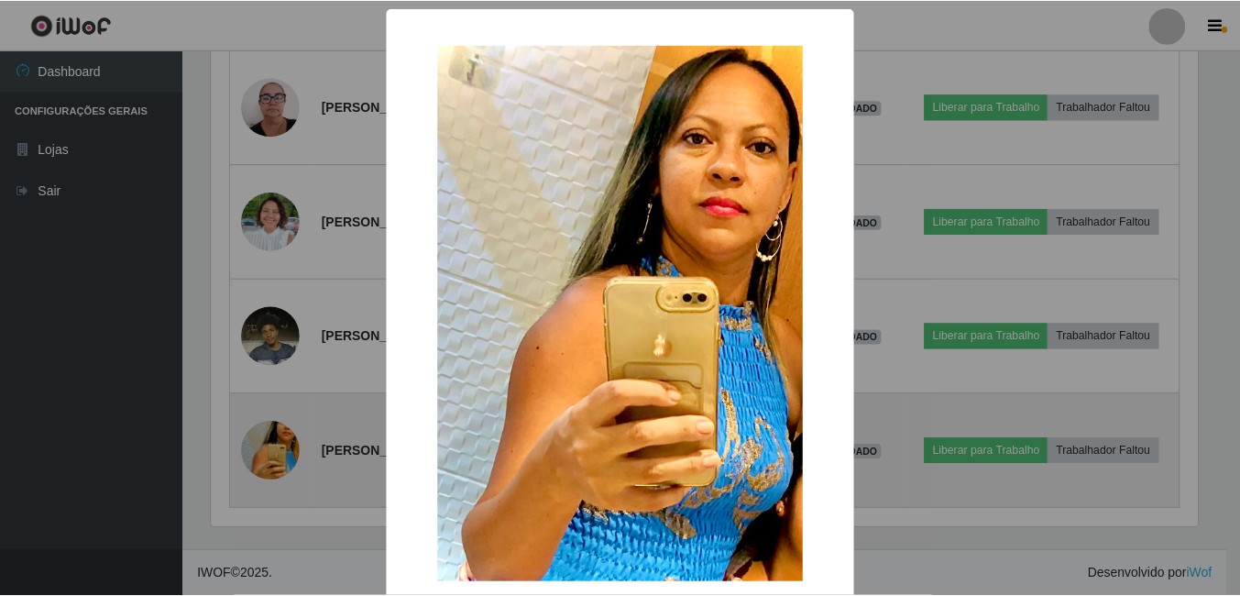
scroll to position [380, 991]
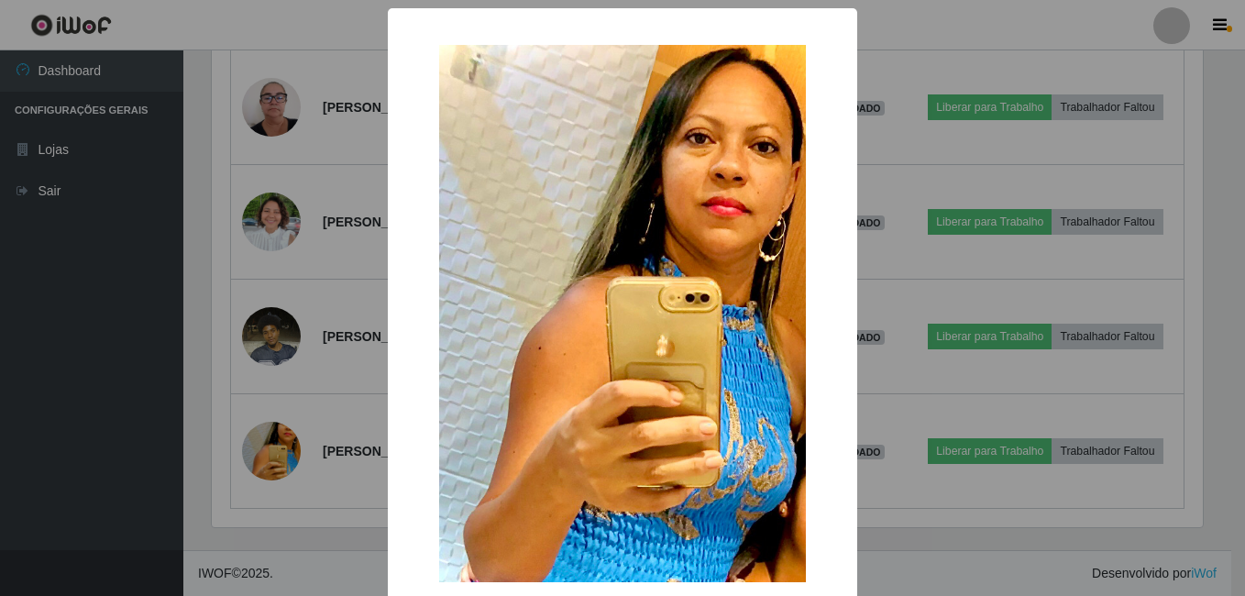
click at [247, 429] on div "× OK Cancel" at bounding box center [622, 298] width 1245 height 596
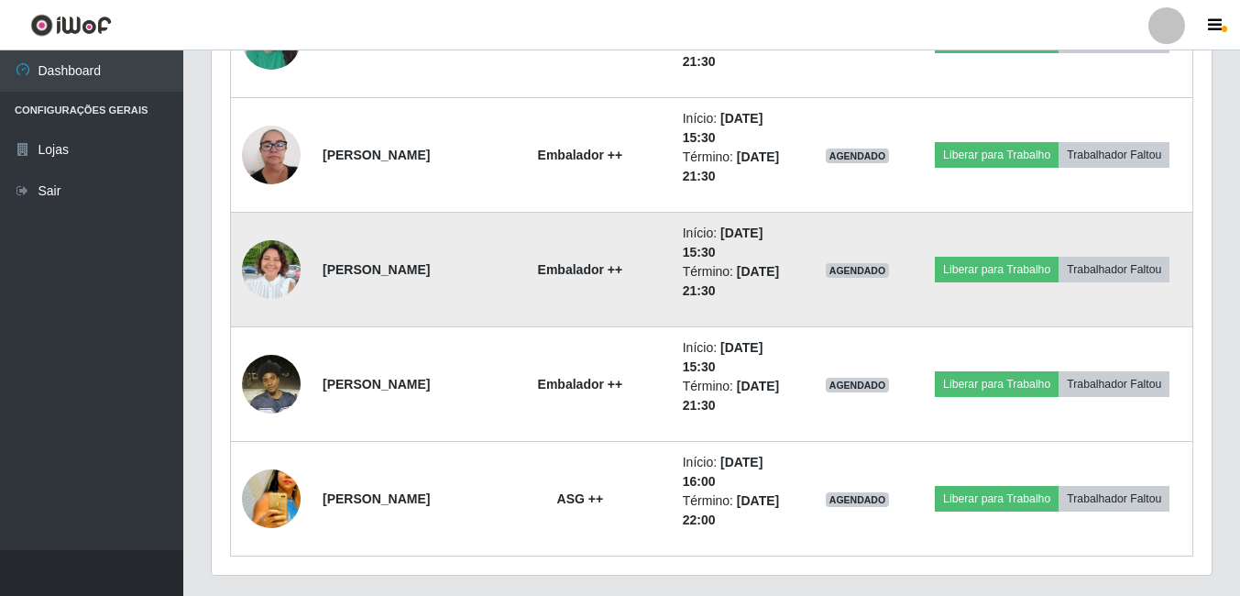
scroll to position [2862, 0]
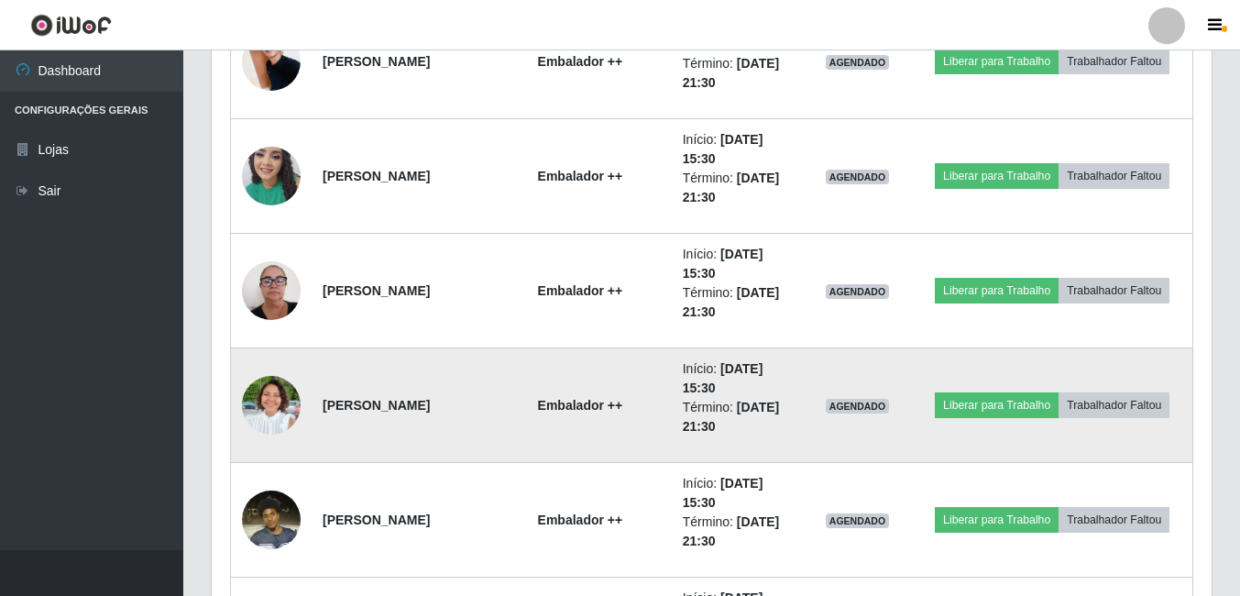
click at [273, 403] on img at bounding box center [271, 405] width 59 height 79
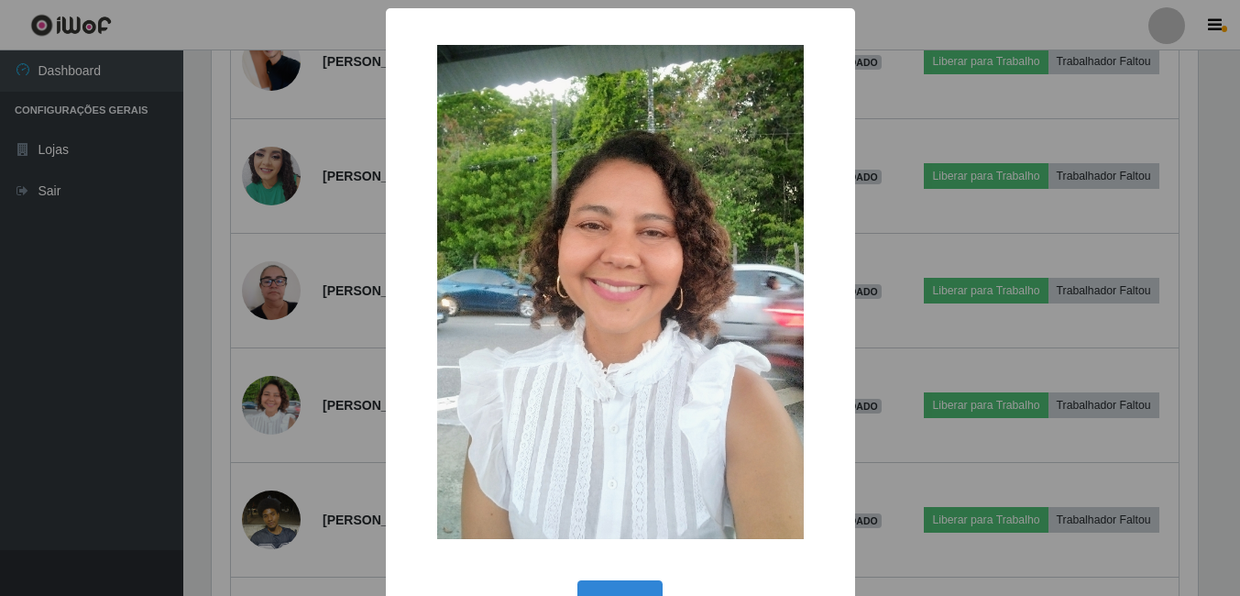
scroll to position [380, 991]
click at [227, 423] on div "× OK Cancel" at bounding box center [622, 298] width 1245 height 596
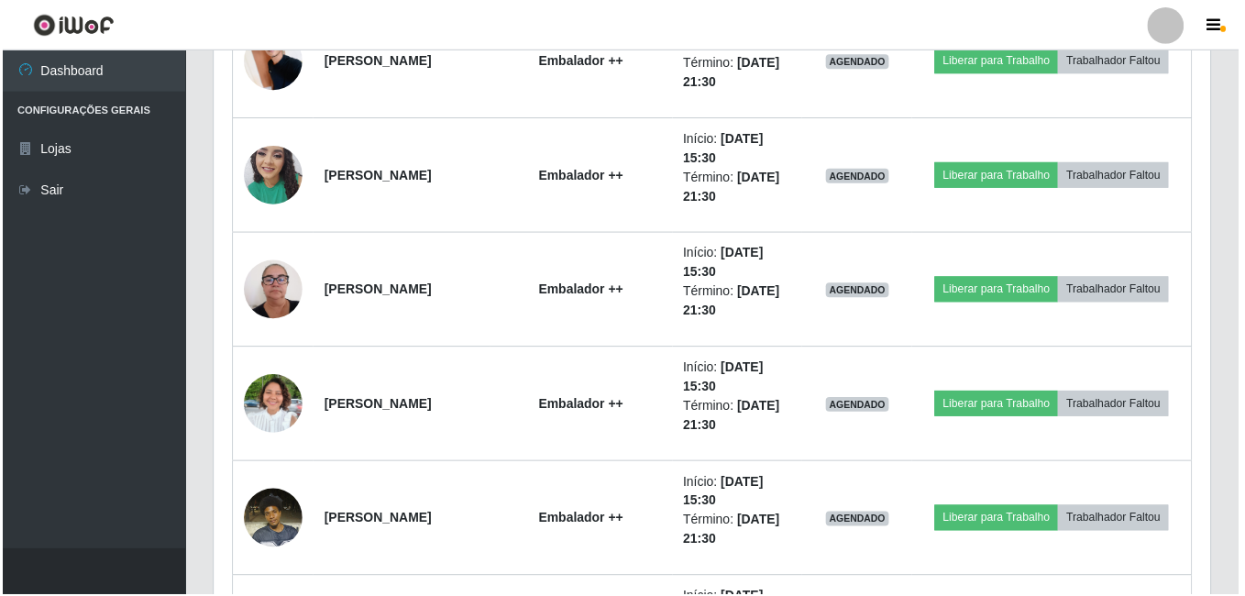
scroll to position [380, 1000]
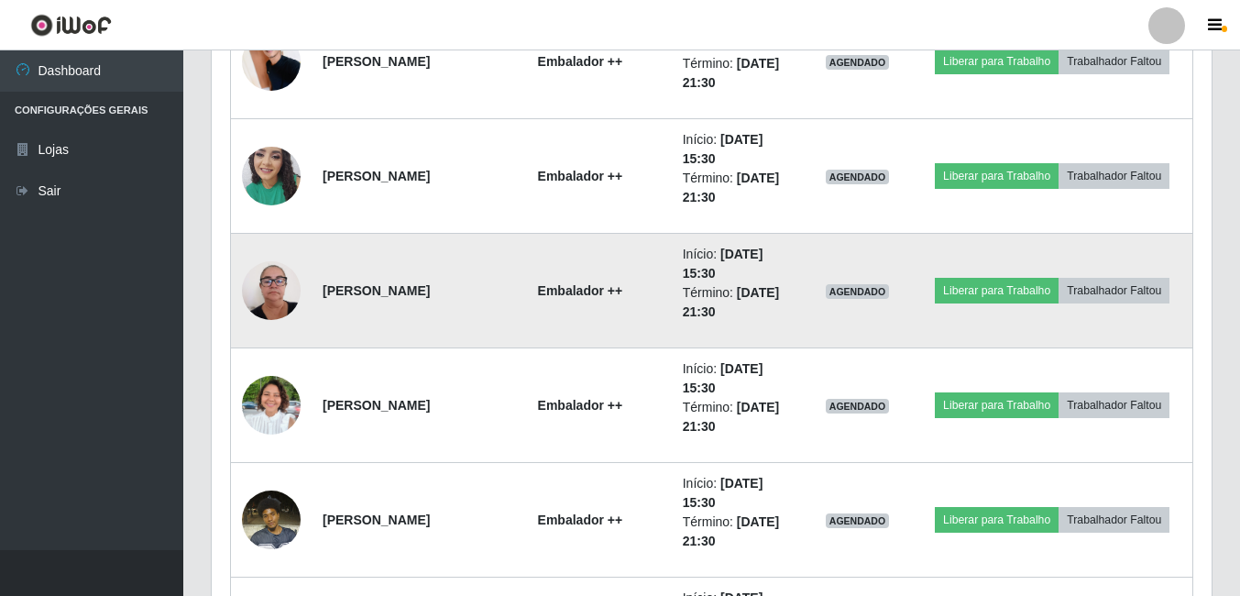
click at [258, 293] on img at bounding box center [271, 290] width 59 height 78
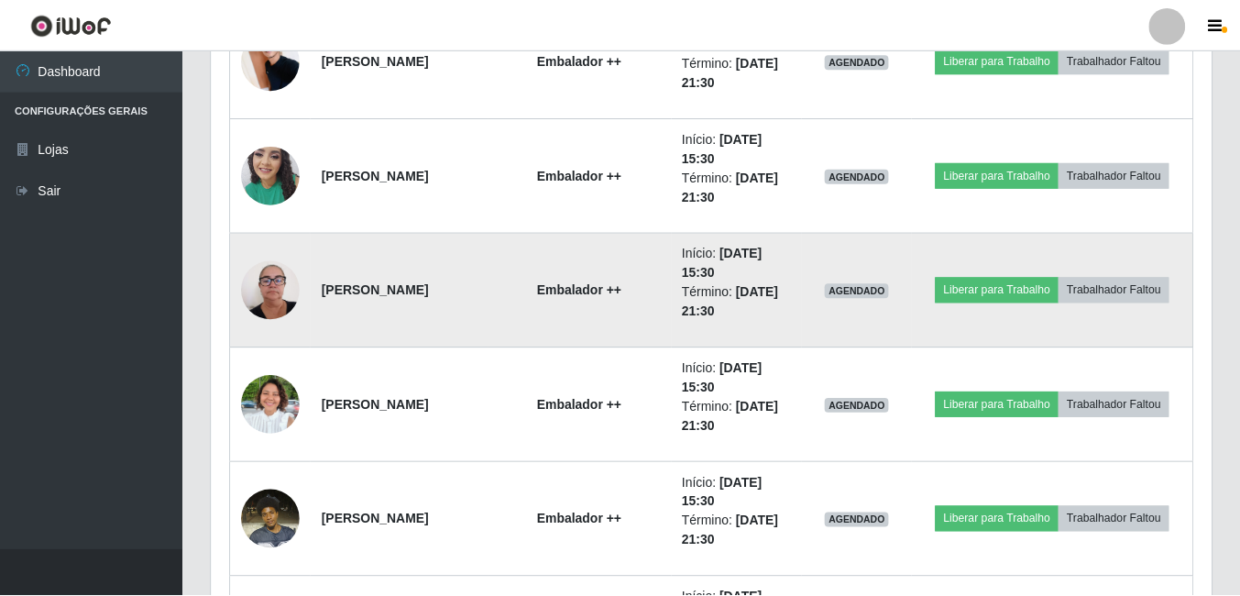
scroll to position [380, 991]
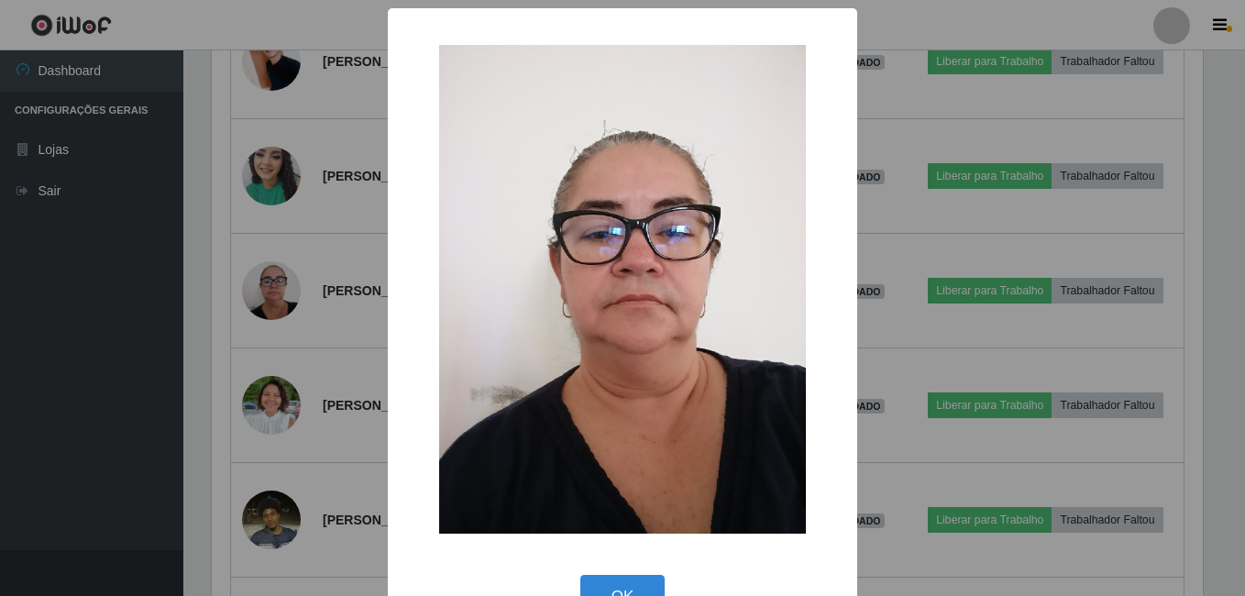
click at [184, 318] on div "× OK Cancel" at bounding box center [622, 298] width 1245 height 596
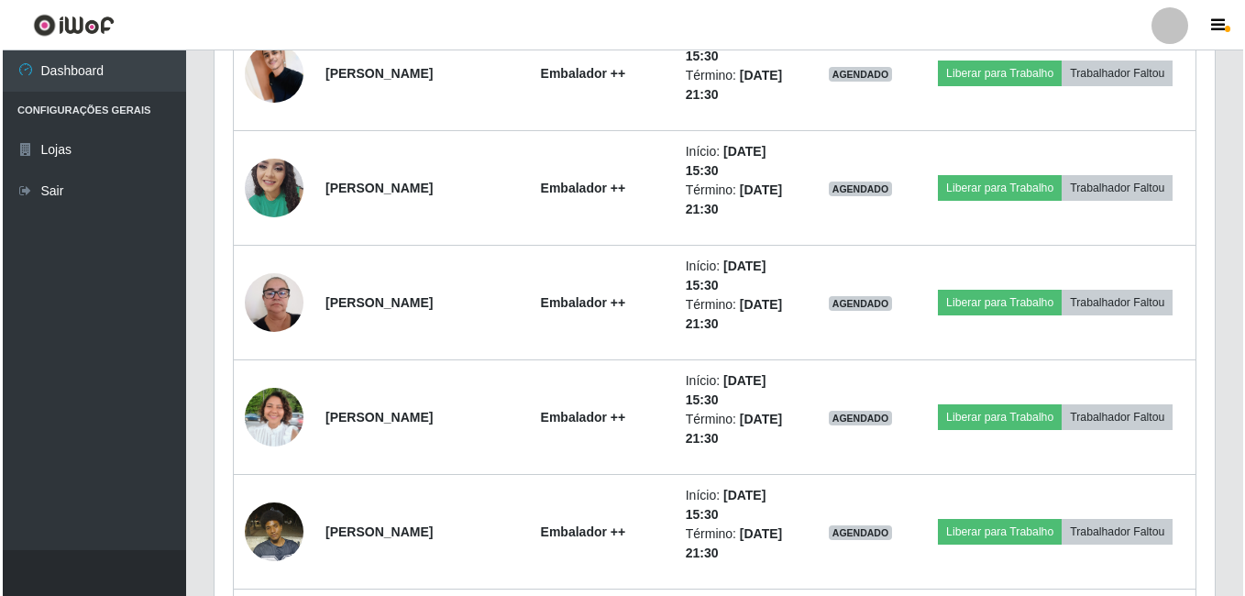
scroll to position [2770, 0]
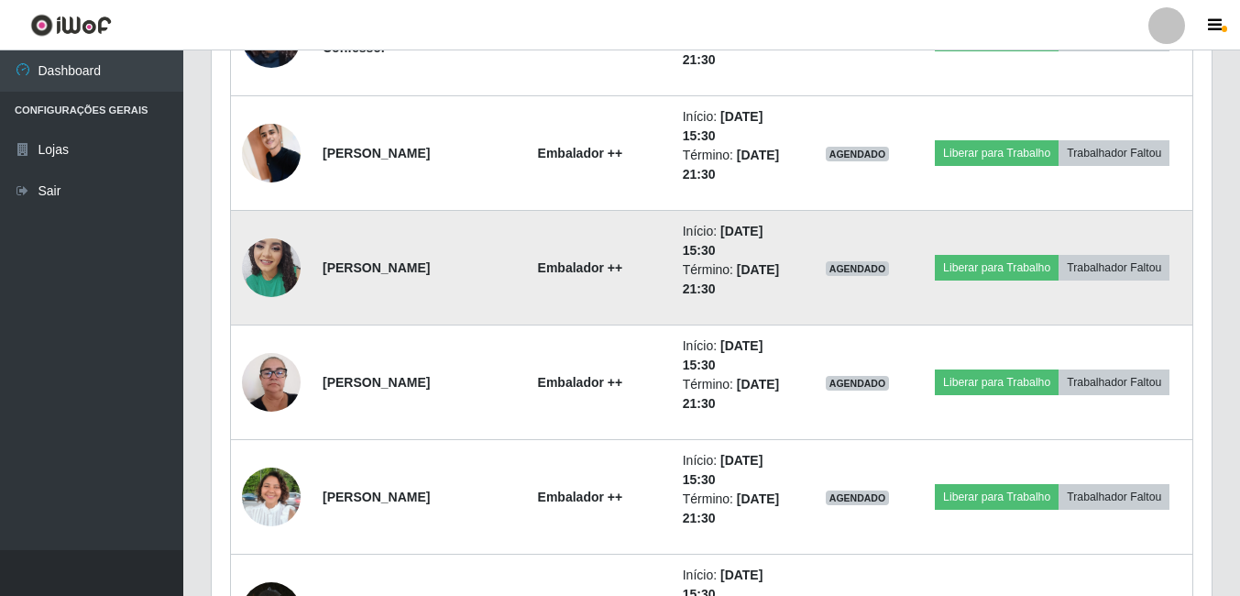
click at [268, 258] on img at bounding box center [271, 267] width 59 height 78
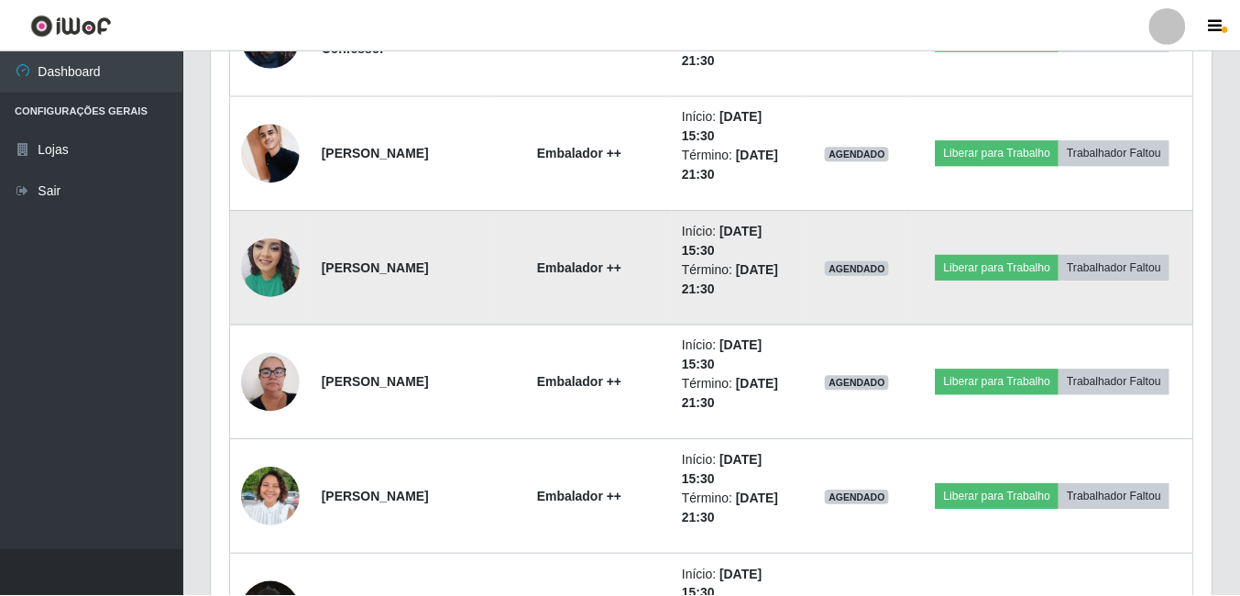
scroll to position [380, 991]
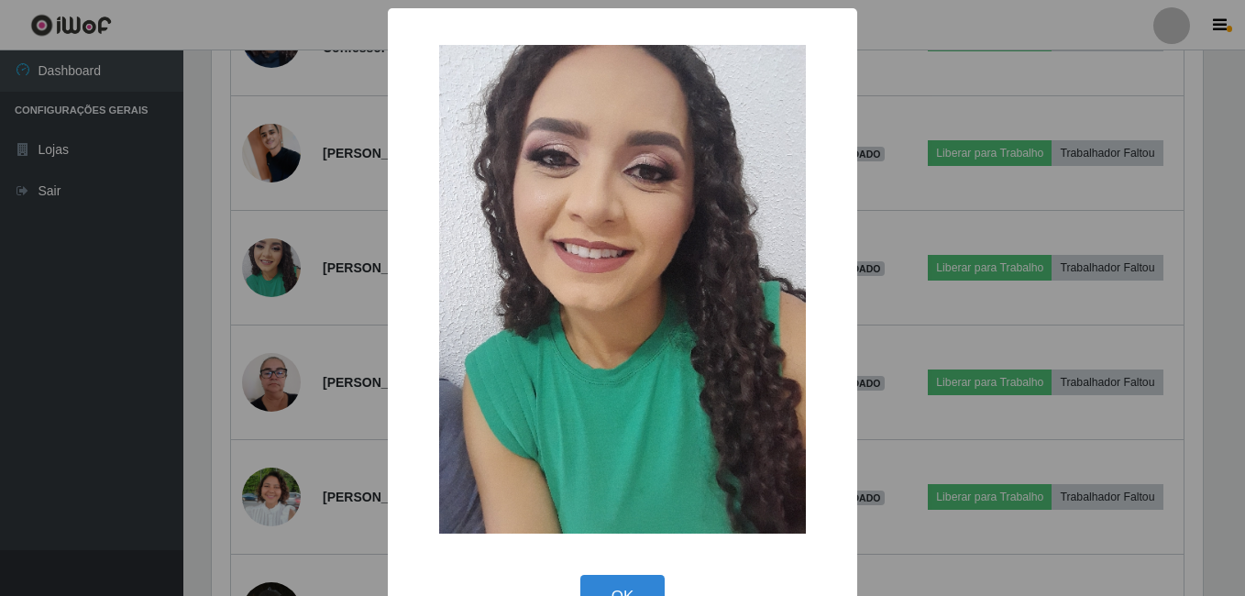
click at [191, 289] on div "× OK Cancel" at bounding box center [622, 298] width 1245 height 596
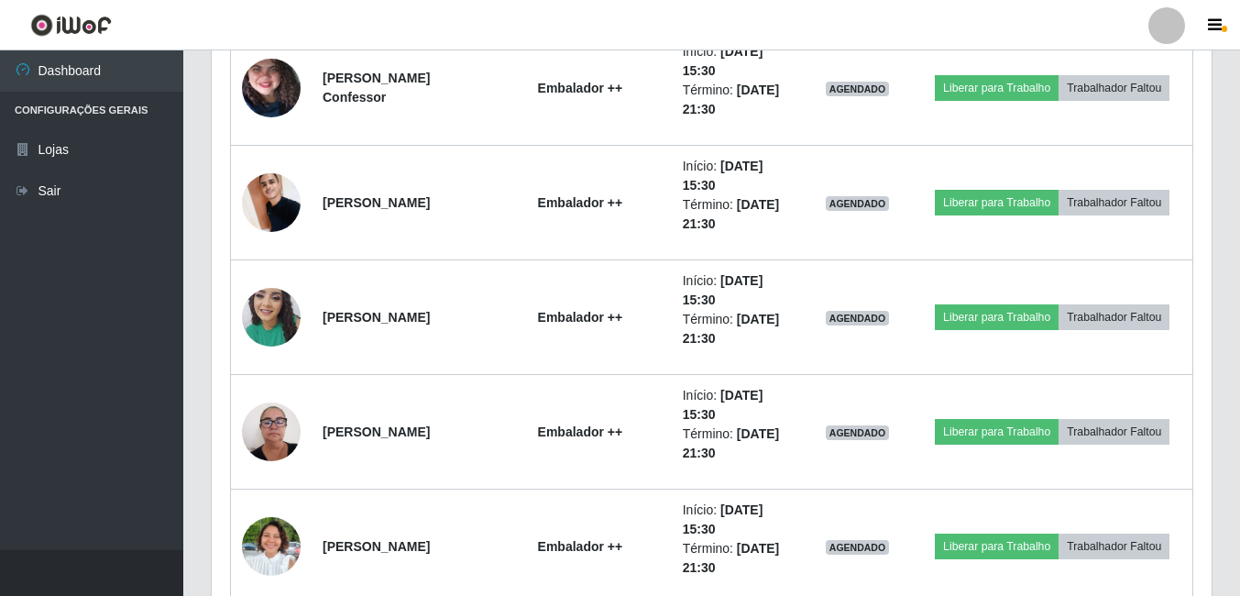
scroll to position [2678, 0]
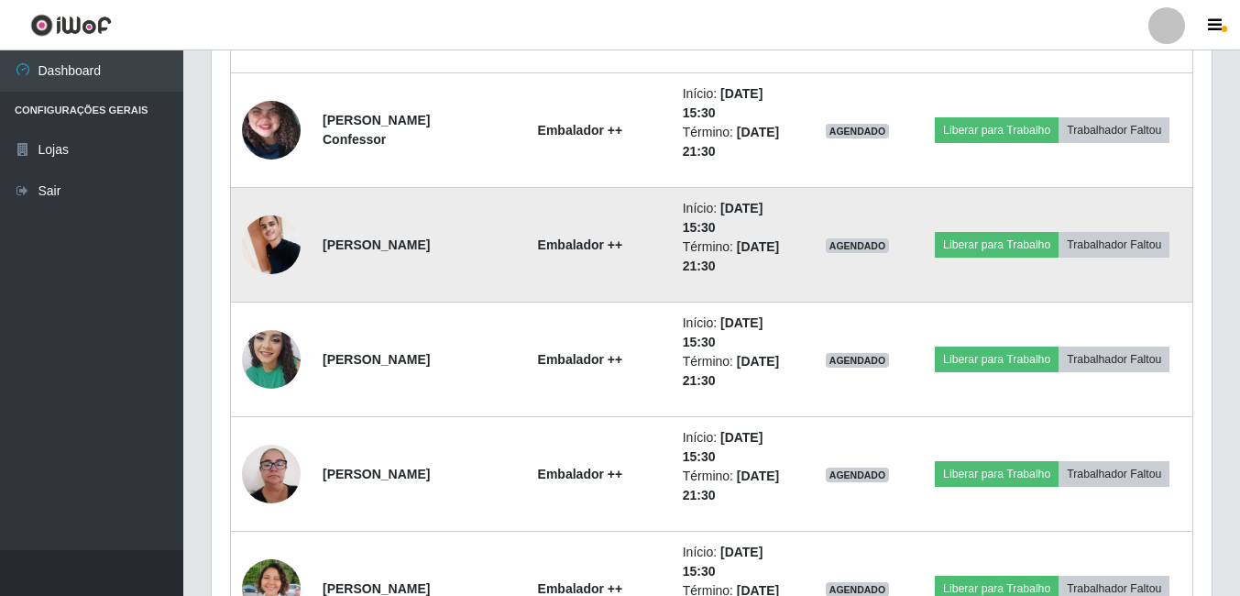
click at [265, 247] on img at bounding box center [271, 244] width 59 height 78
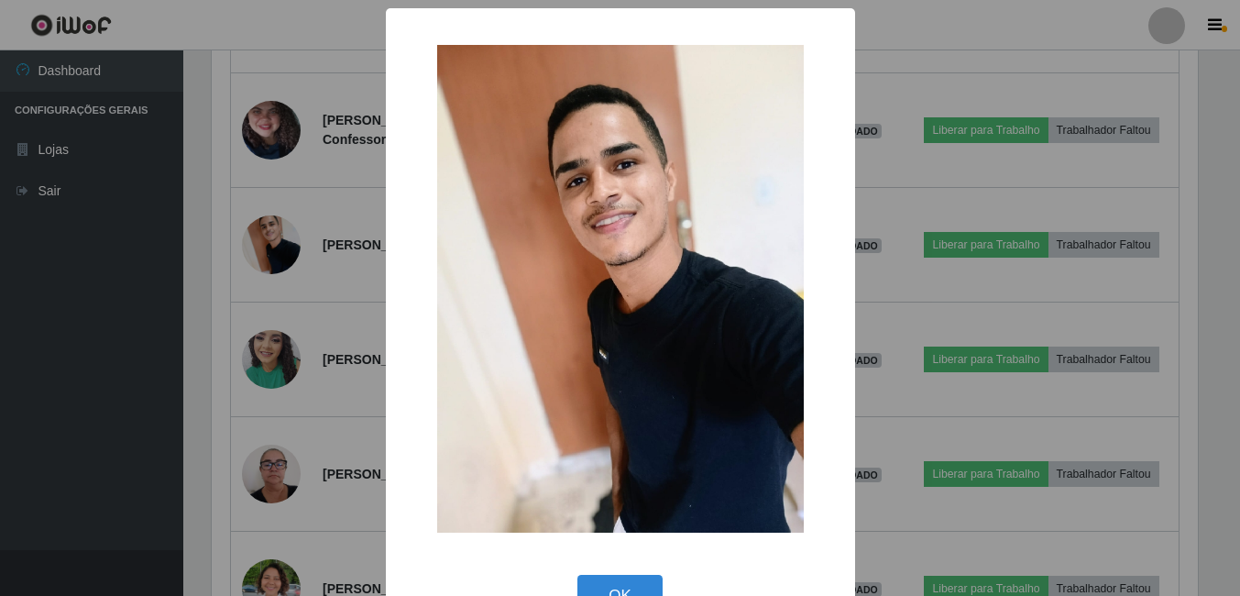
scroll to position [380, 991]
click at [214, 269] on div "× OK Cancel" at bounding box center [622, 298] width 1245 height 596
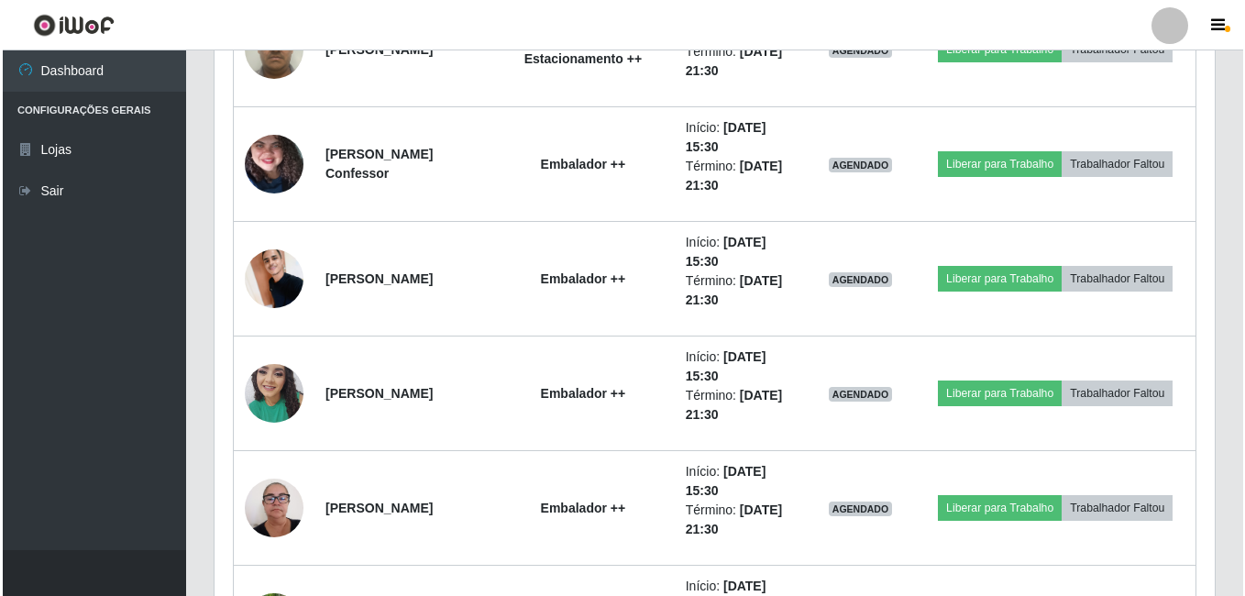
scroll to position [2495, 0]
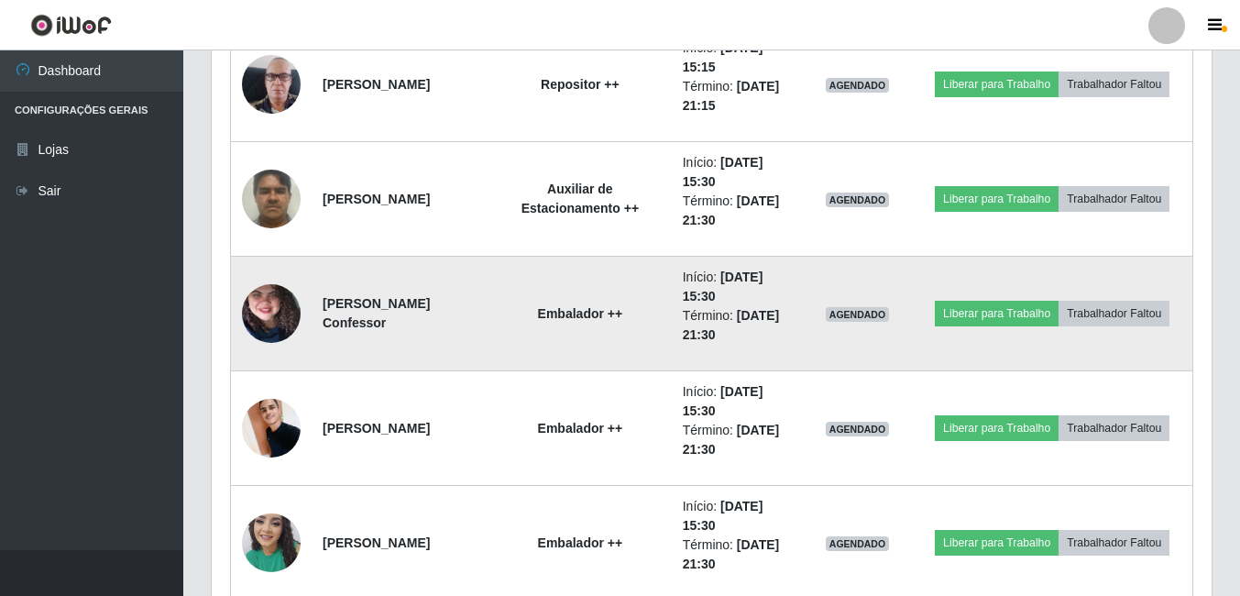
click at [263, 299] on img at bounding box center [271, 313] width 59 height 130
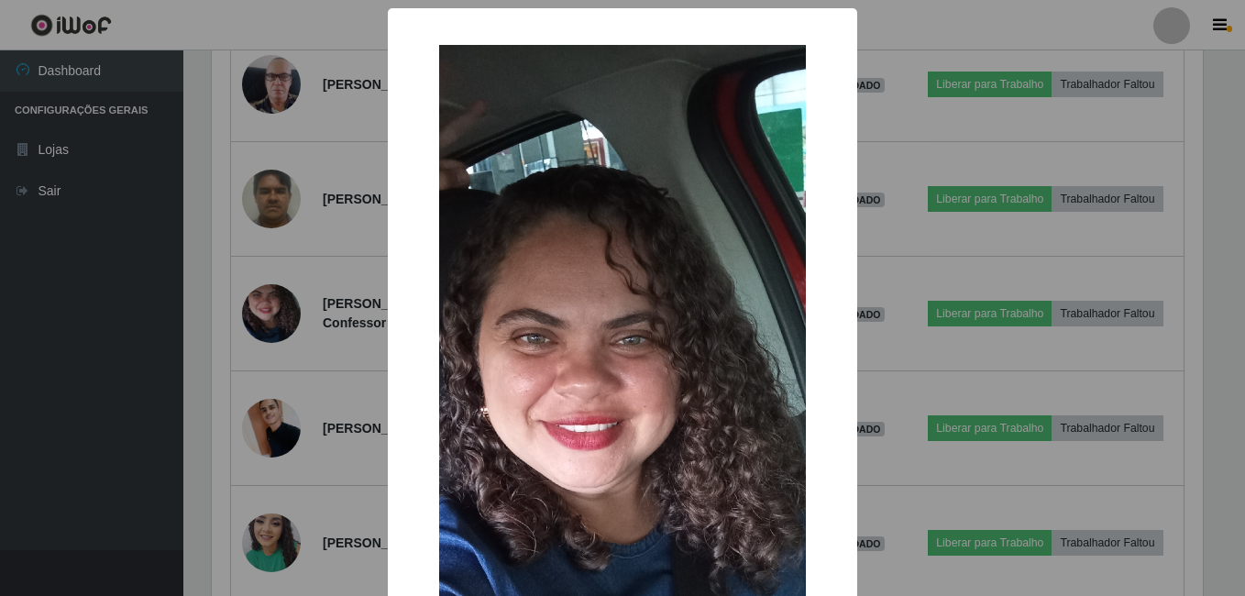
scroll to position [916247, 915637]
click at [236, 303] on div "× OK Cancel" at bounding box center [622, 298] width 1245 height 596
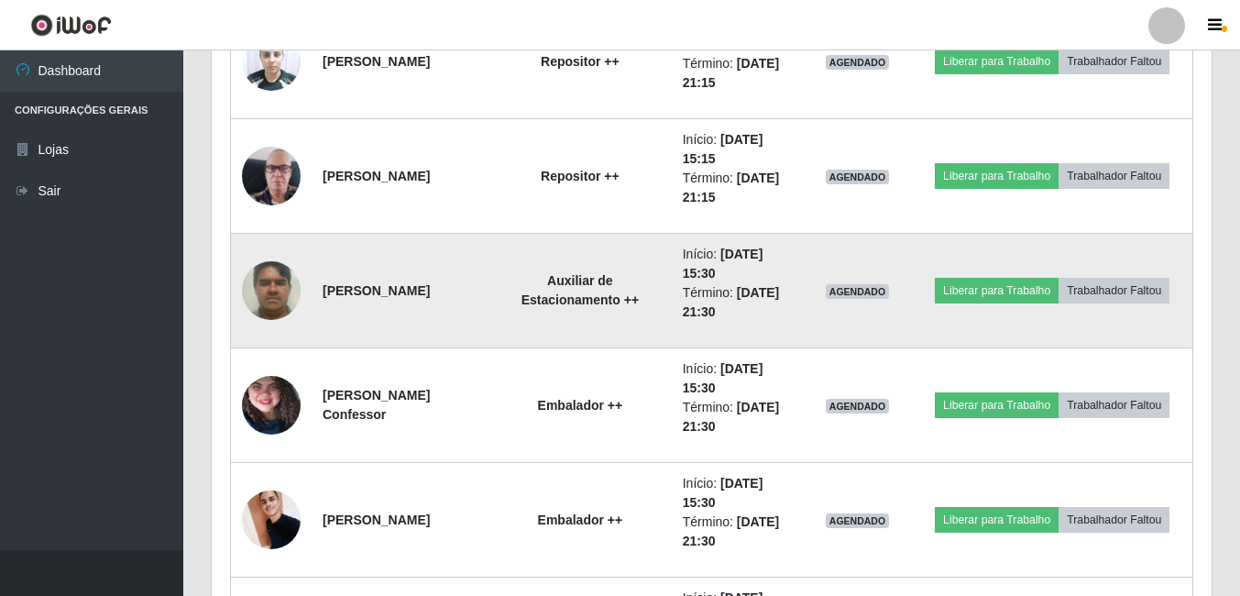
click at [278, 281] on img at bounding box center [271, 290] width 59 height 78
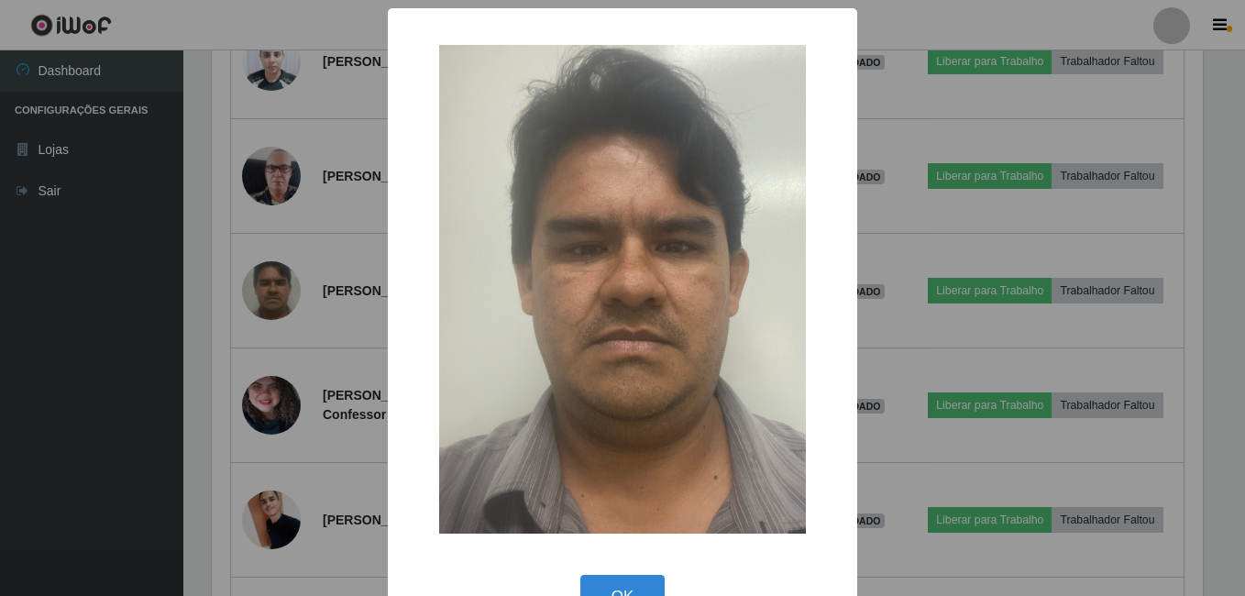
click at [223, 307] on div "× OK Cancel" at bounding box center [622, 298] width 1245 height 596
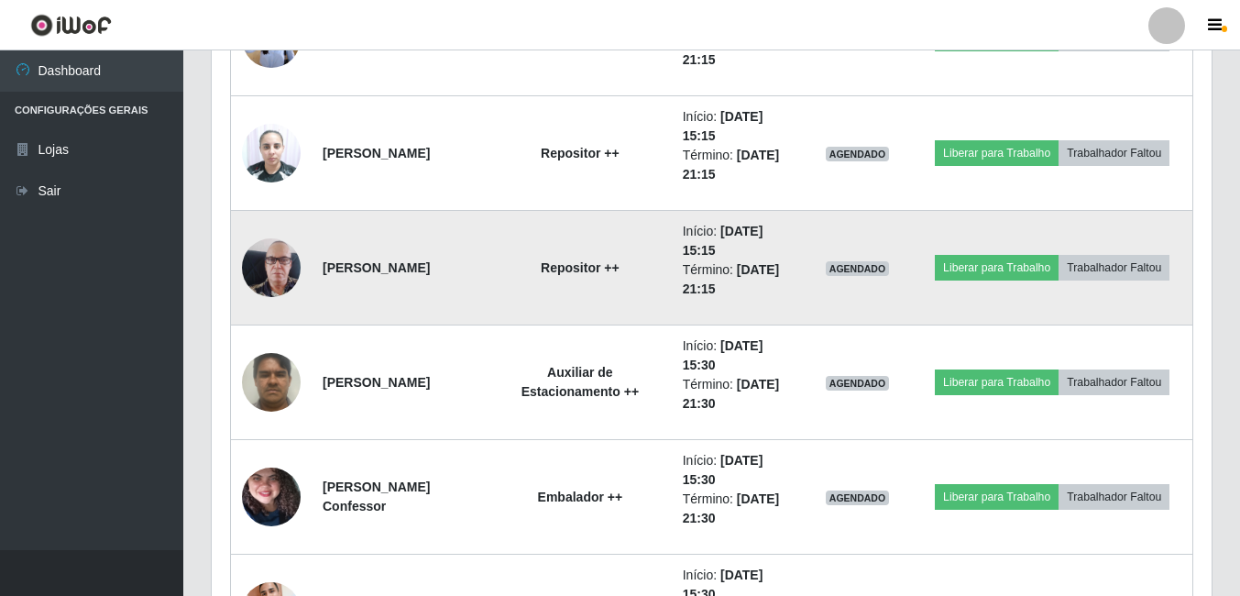
click at [263, 281] on img at bounding box center [271, 267] width 59 height 104
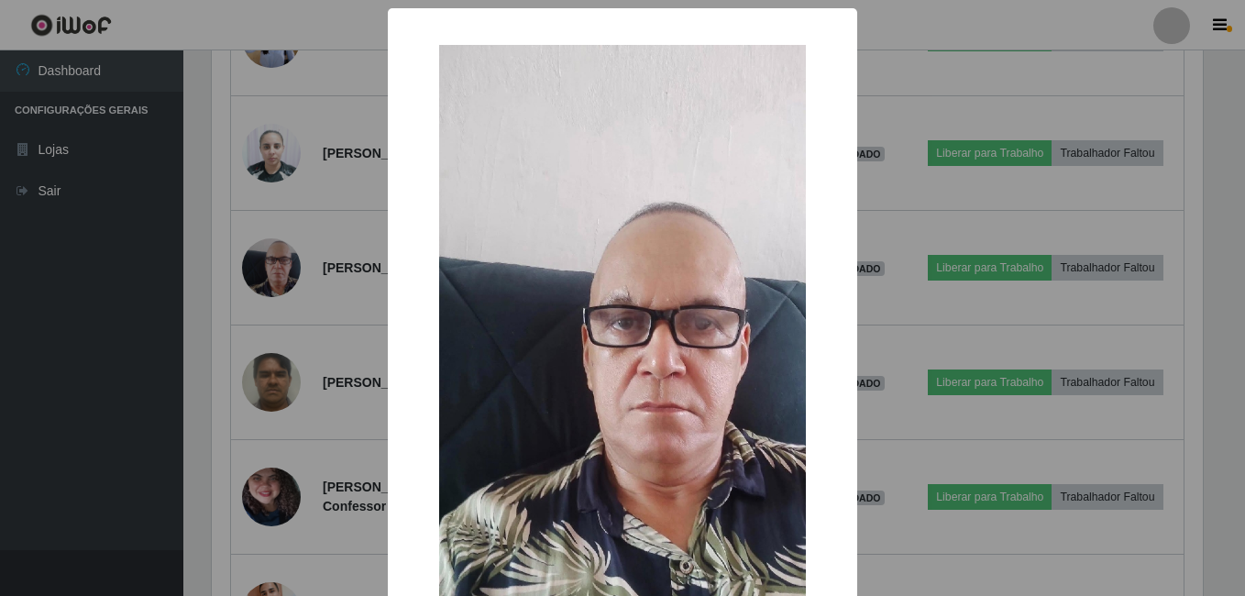
click at [218, 303] on div "× OK Cancel" at bounding box center [622, 298] width 1245 height 596
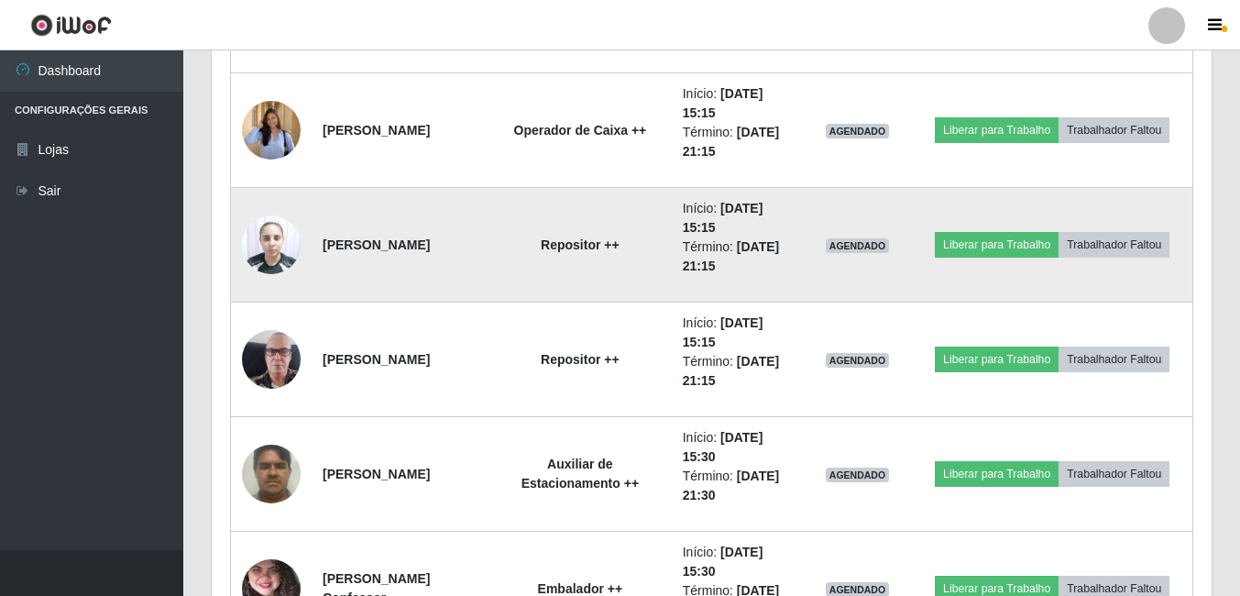
click at [273, 243] on img at bounding box center [271, 244] width 59 height 78
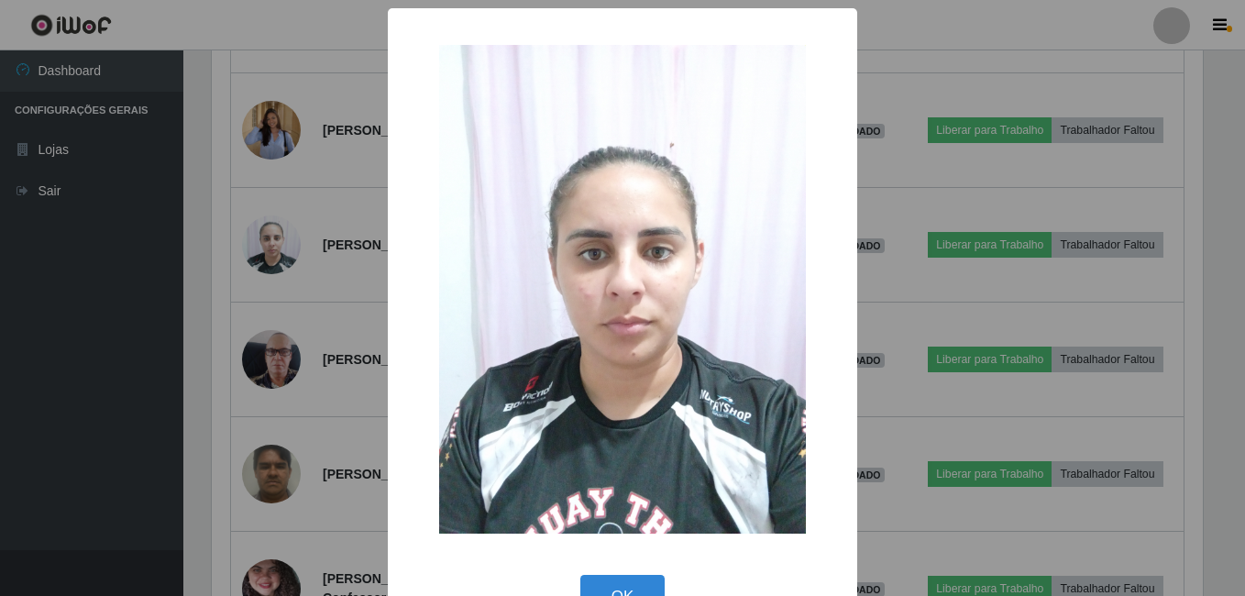
click at [218, 288] on div "× OK Cancel" at bounding box center [622, 298] width 1245 height 596
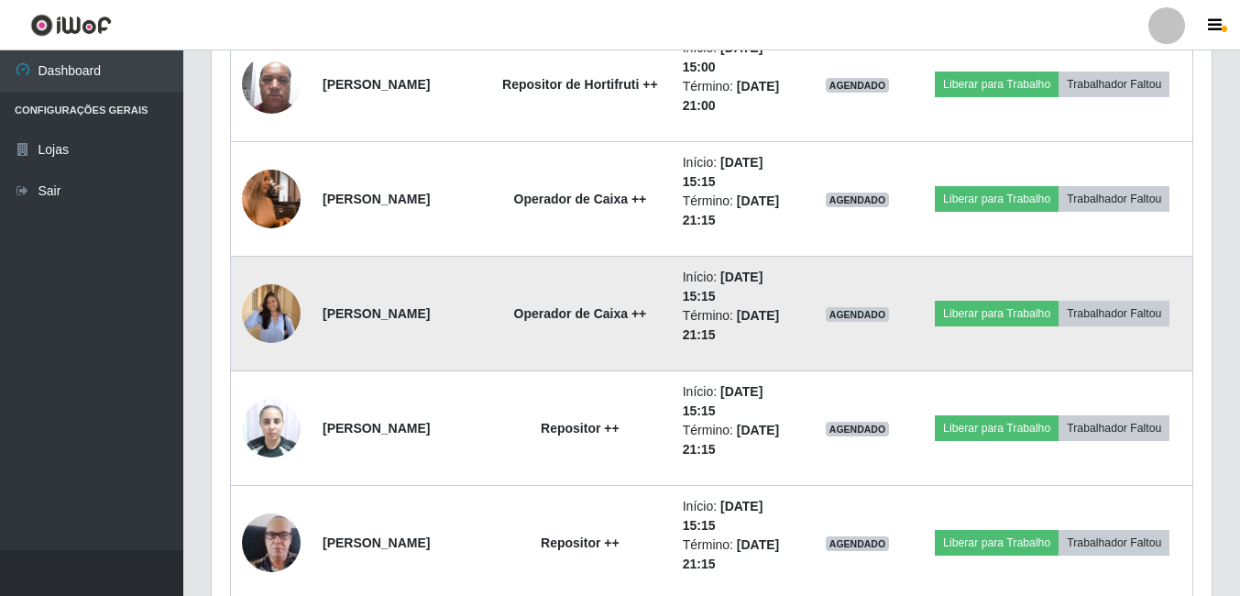
click at [278, 309] on img at bounding box center [271, 313] width 59 height 76
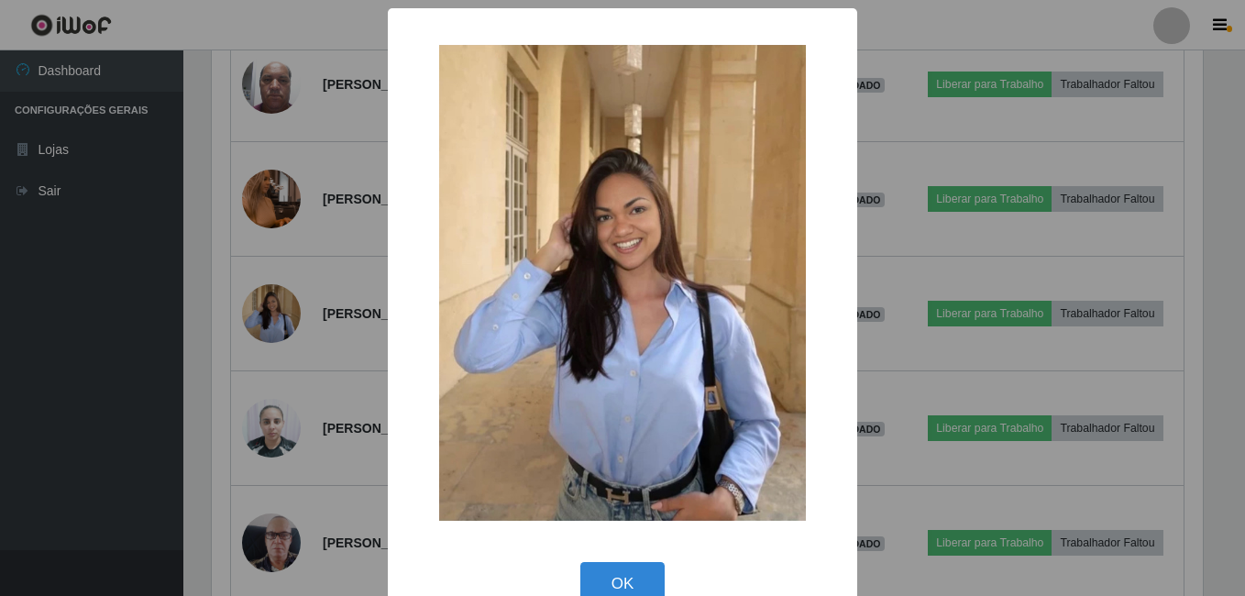
click at [276, 280] on div "× OK Cancel" at bounding box center [622, 298] width 1245 height 596
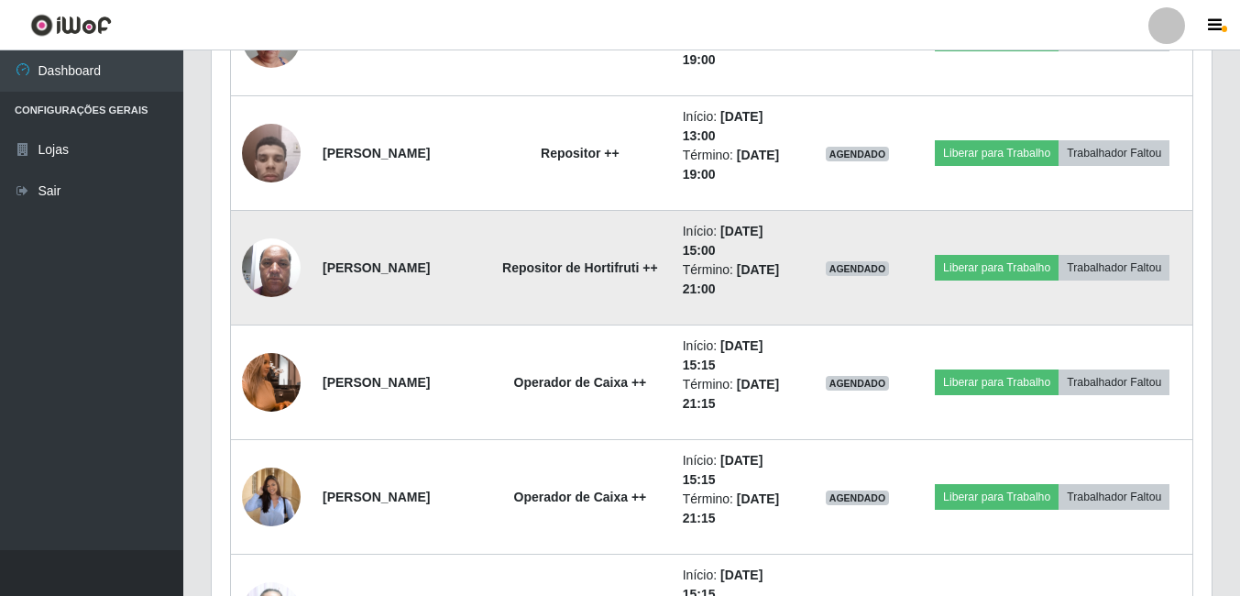
click at [272, 259] on img at bounding box center [271, 267] width 59 height 78
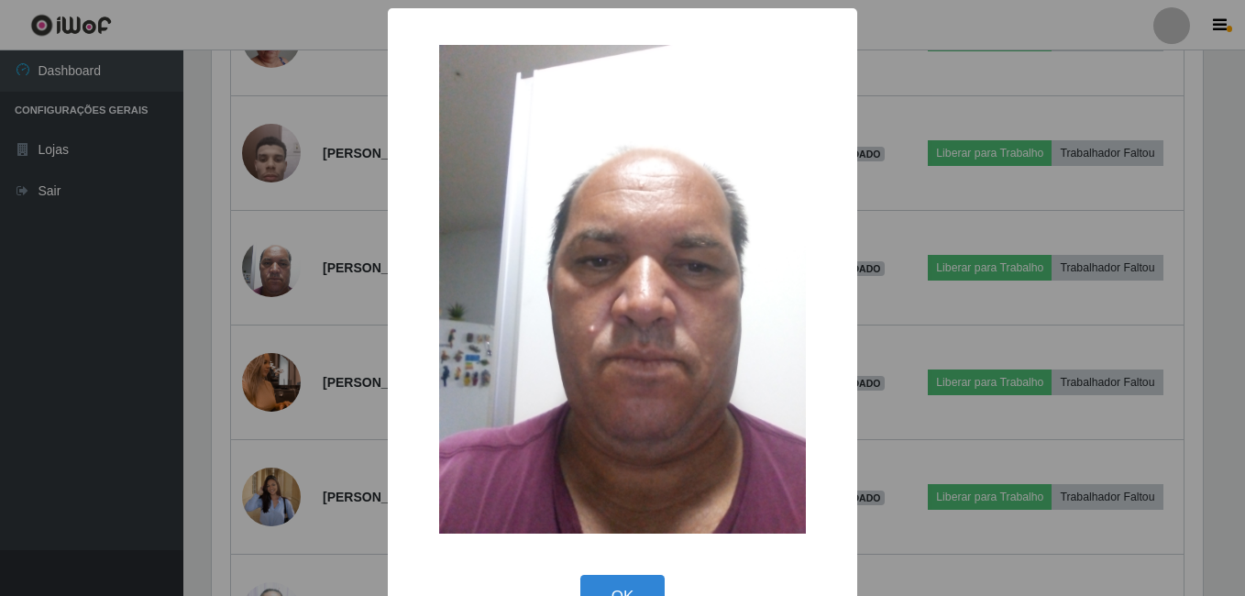
click at [251, 274] on div "× OK Cancel" at bounding box center [622, 298] width 1245 height 596
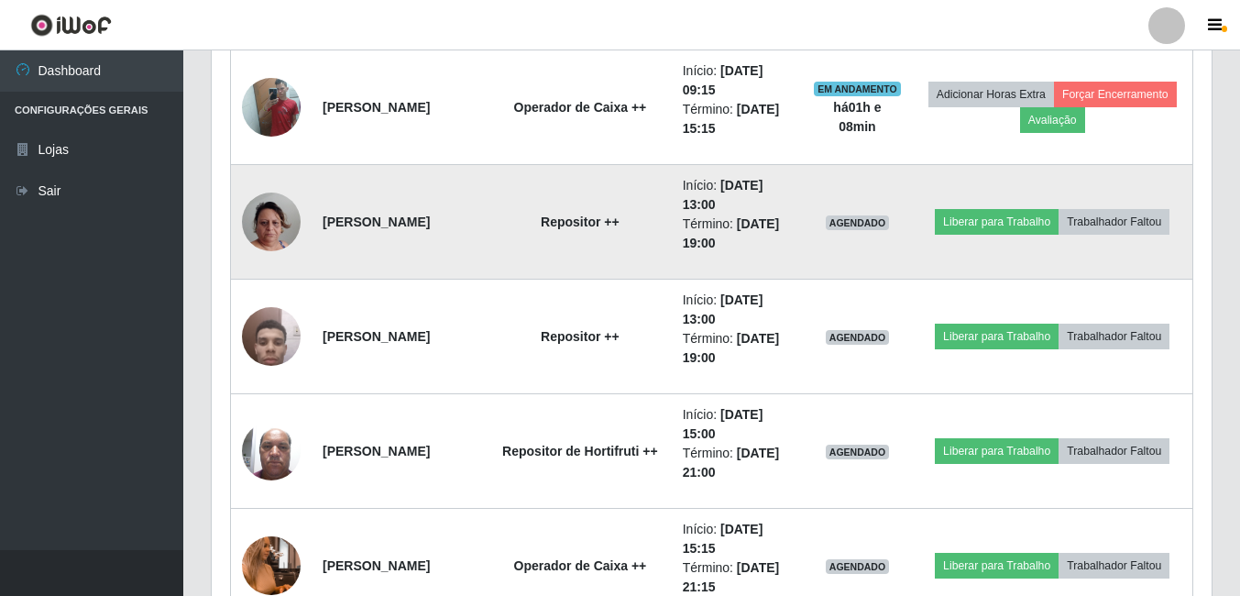
click at [253, 222] on img at bounding box center [271, 222] width 59 height 104
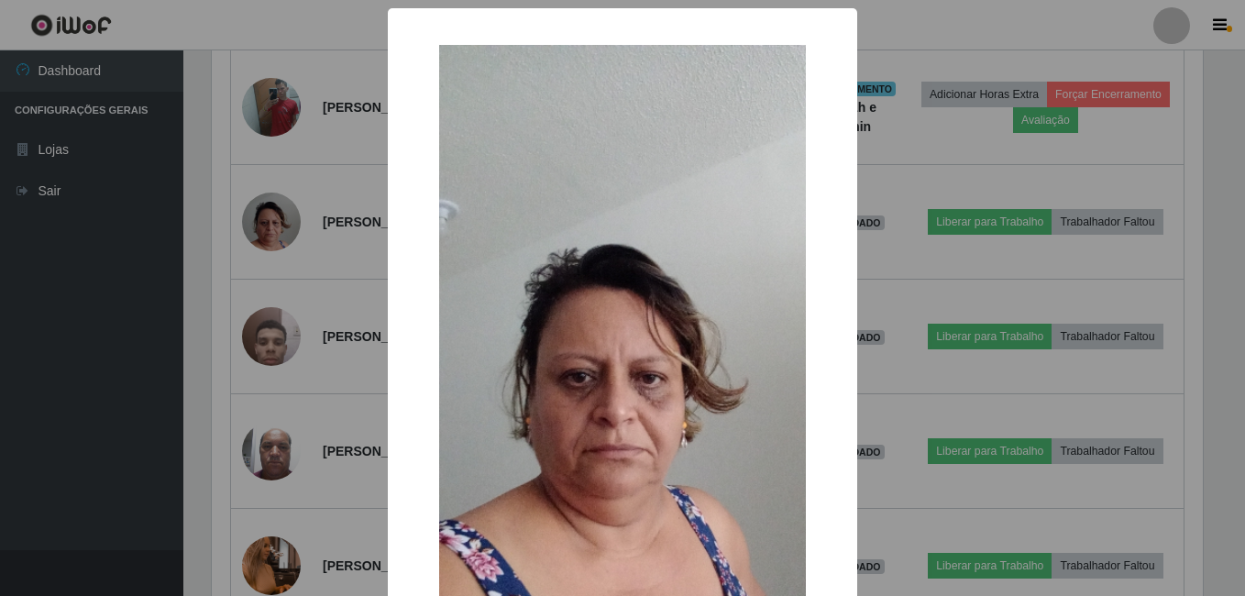
click at [225, 247] on div "× OK Cancel" at bounding box center [622, 298] width 1245 height 596
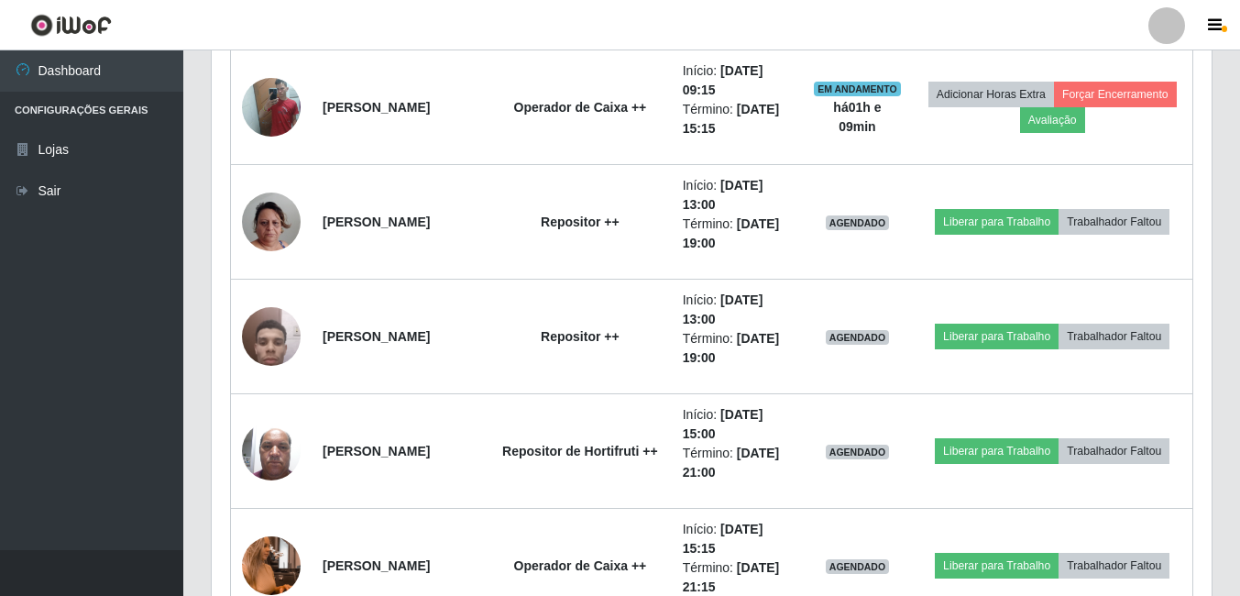
click at [209, 242] on div "Hoje 1 dia 3 dias 1 Semana Não encerrados Trabalhador Posição Data Status Opçõe…" at bounding box center [711, 476] width 1029 height 2898
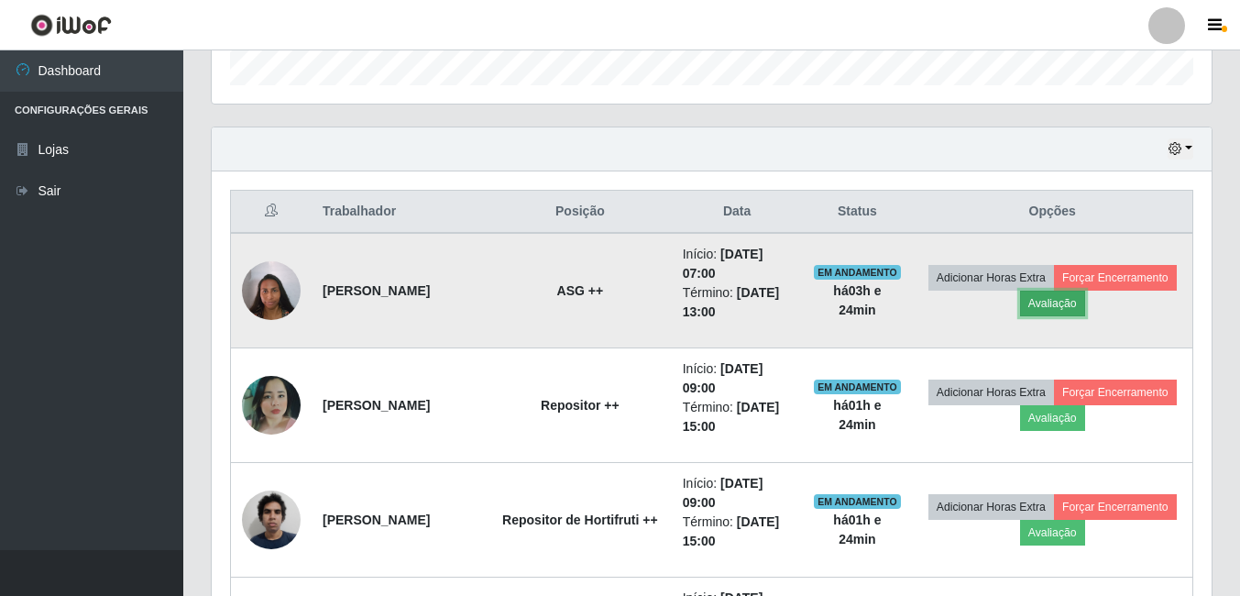
click at [1085, 310] on button "Avaliação" at bounding box center [1052, 304] width 65 height 26
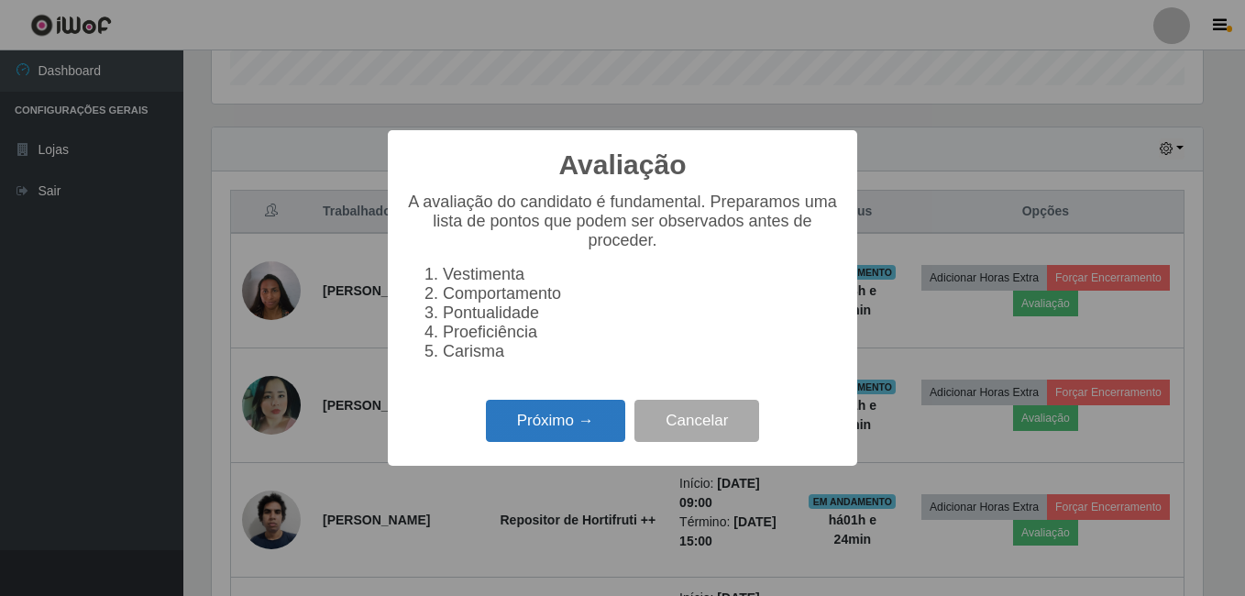
click at [519, 434] on button "Próximo →" at bounding box center [555, 421] width 139 height 43
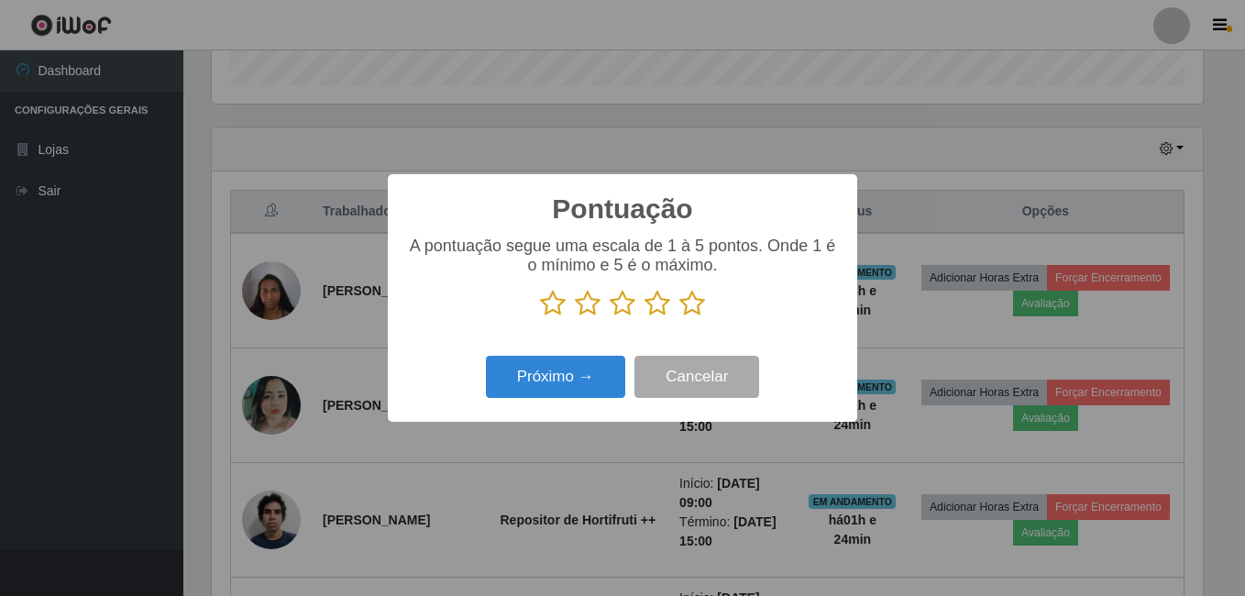
click at [703, 306] on icon at bounding box center [692, 303] width 26 height 27
click at [679, 317] on input "radio" at bounding box center [679, 317] width 0 height 0
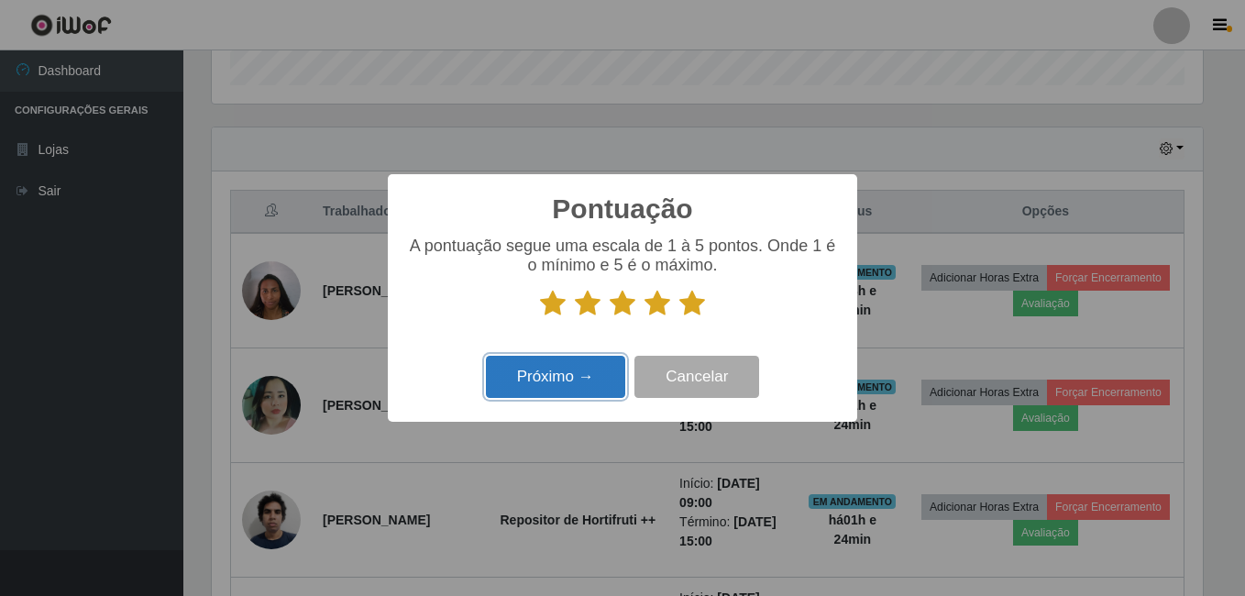
click at [621, 392] on button "Próximo →" at bounding box center [555, 377] width 139 height 43
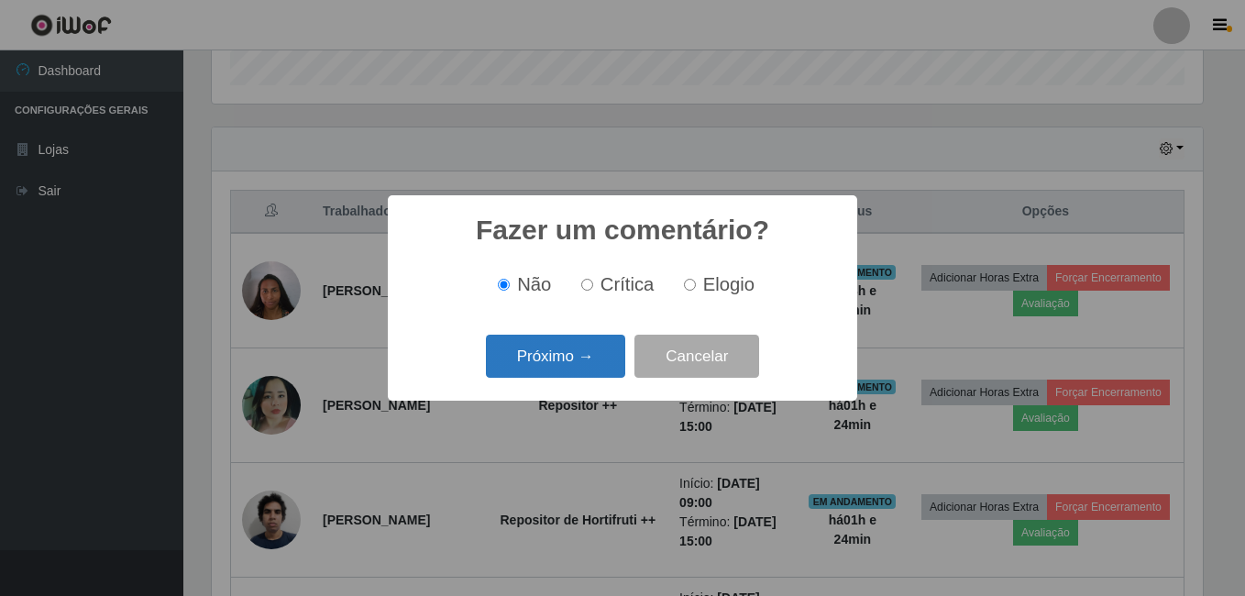
click at [583, 376] on button "Próximo →" at bounding box center [555, 356] width 139 height 43
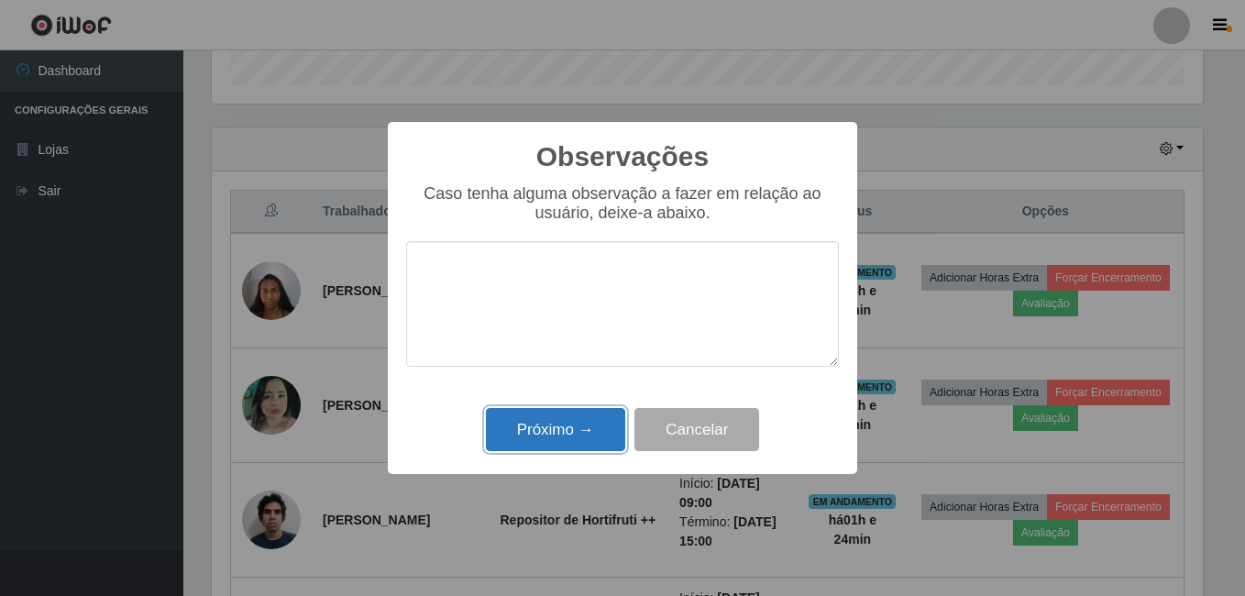
click at [585, 422] on button "Próximo →" at bounding box center [555, 429] width 139 height 43
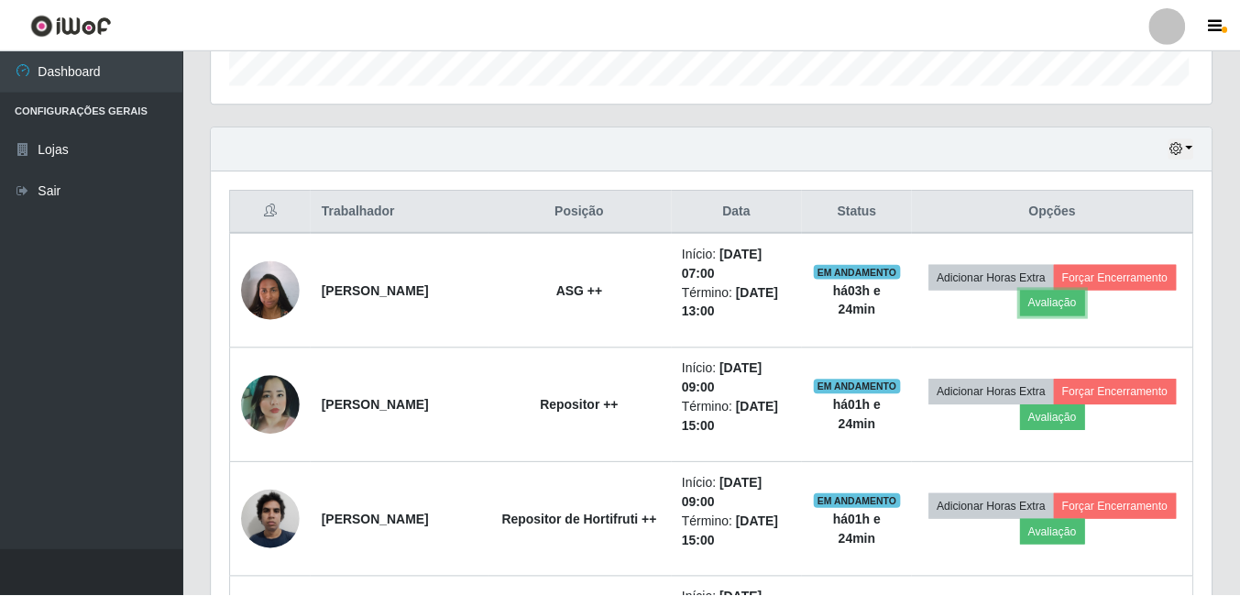
scroll to position [380, 1000]
